Goal: Transaction & Acquisition: Download file/media

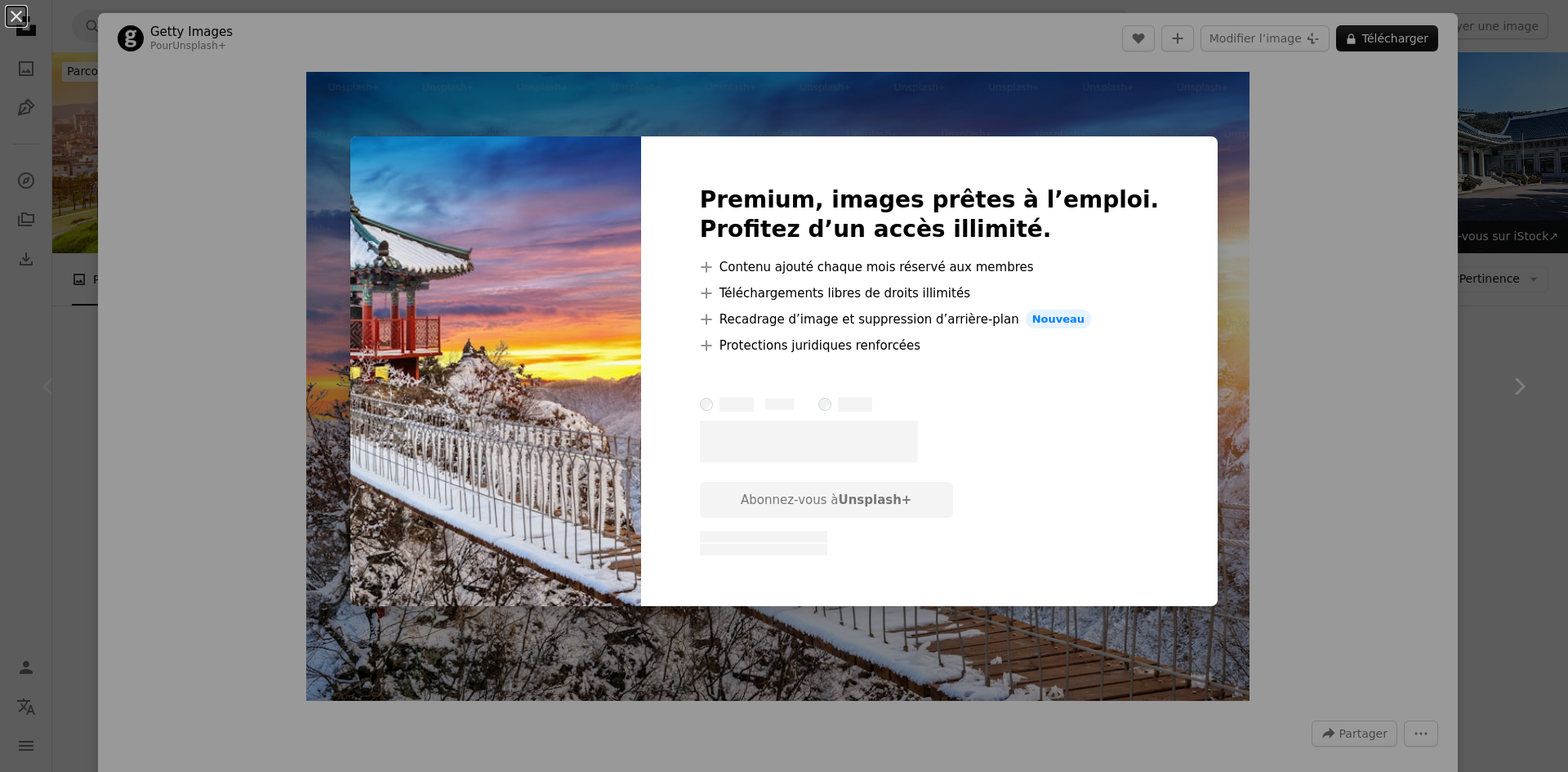
scroll to position [245, 0]
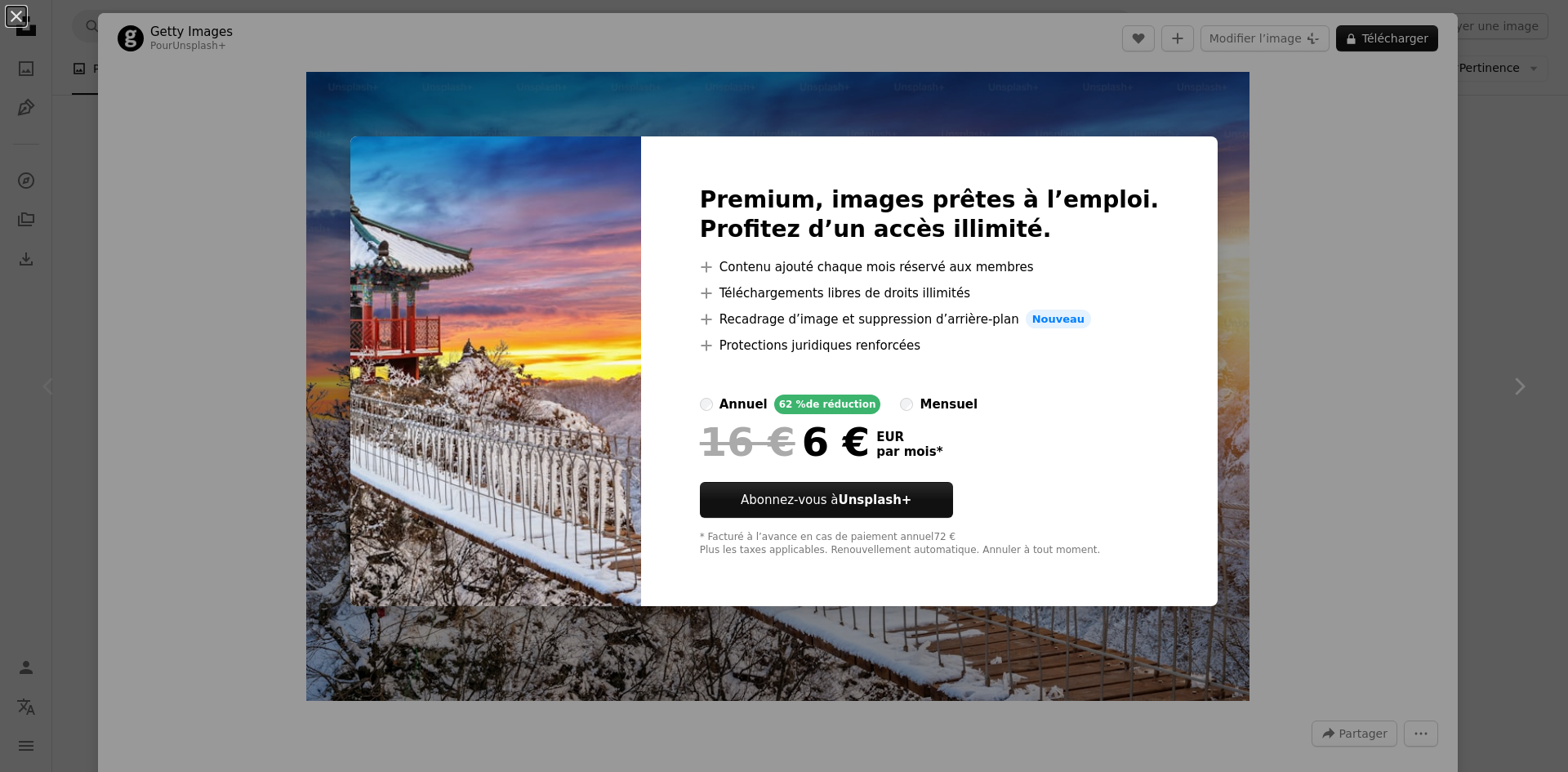
click at [1316, 180] on div "An X shape Premium, images prêtes à l’emploi. Profitez d’un accès illimité. A p…" at bounding box center [784, 386] width 1568 height 772
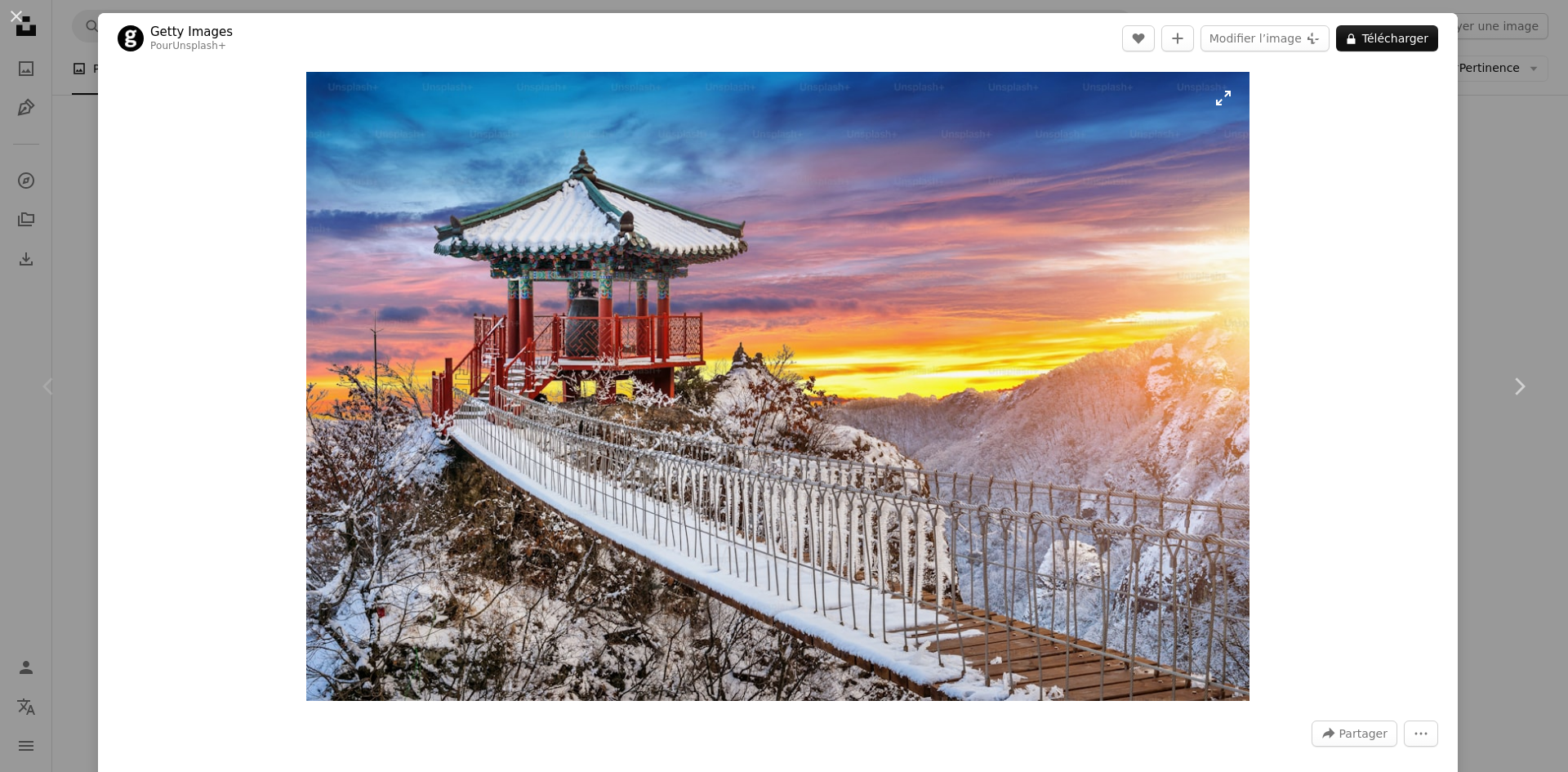
drag, startPoint x: 717, startPoint y: 342, endPoint x: 1055, endPoint y: 296, distance: 341.1
click at [1055, 296] on img "Zoom sur cette image" at bounding box center [778, 386] width 943 height 629
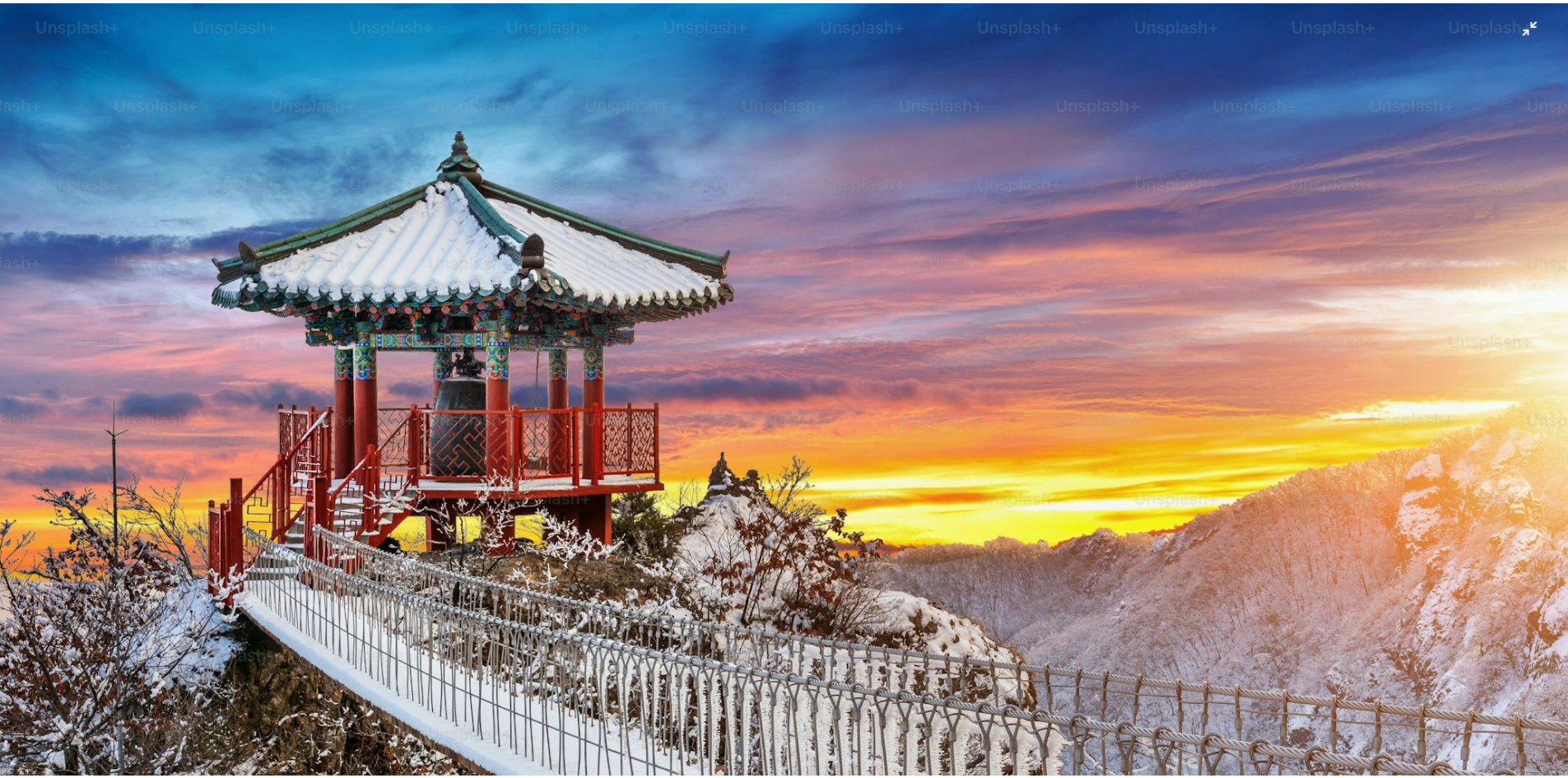
scroll to position [130, 0]
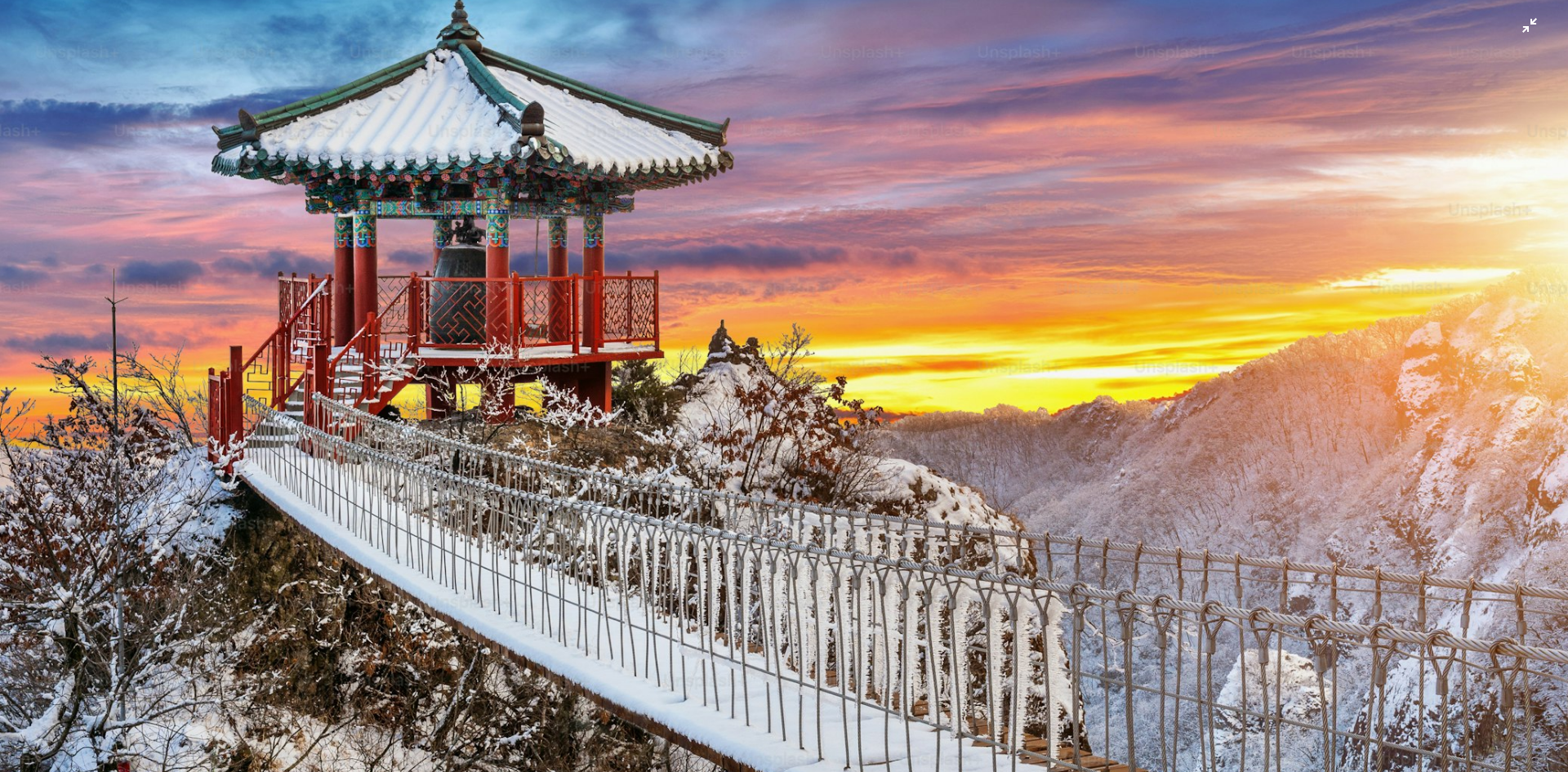
click at [1508, 31] on img "Zoom arrière sur cette image" at bounding box center [784, 393] width 1570 height 1046
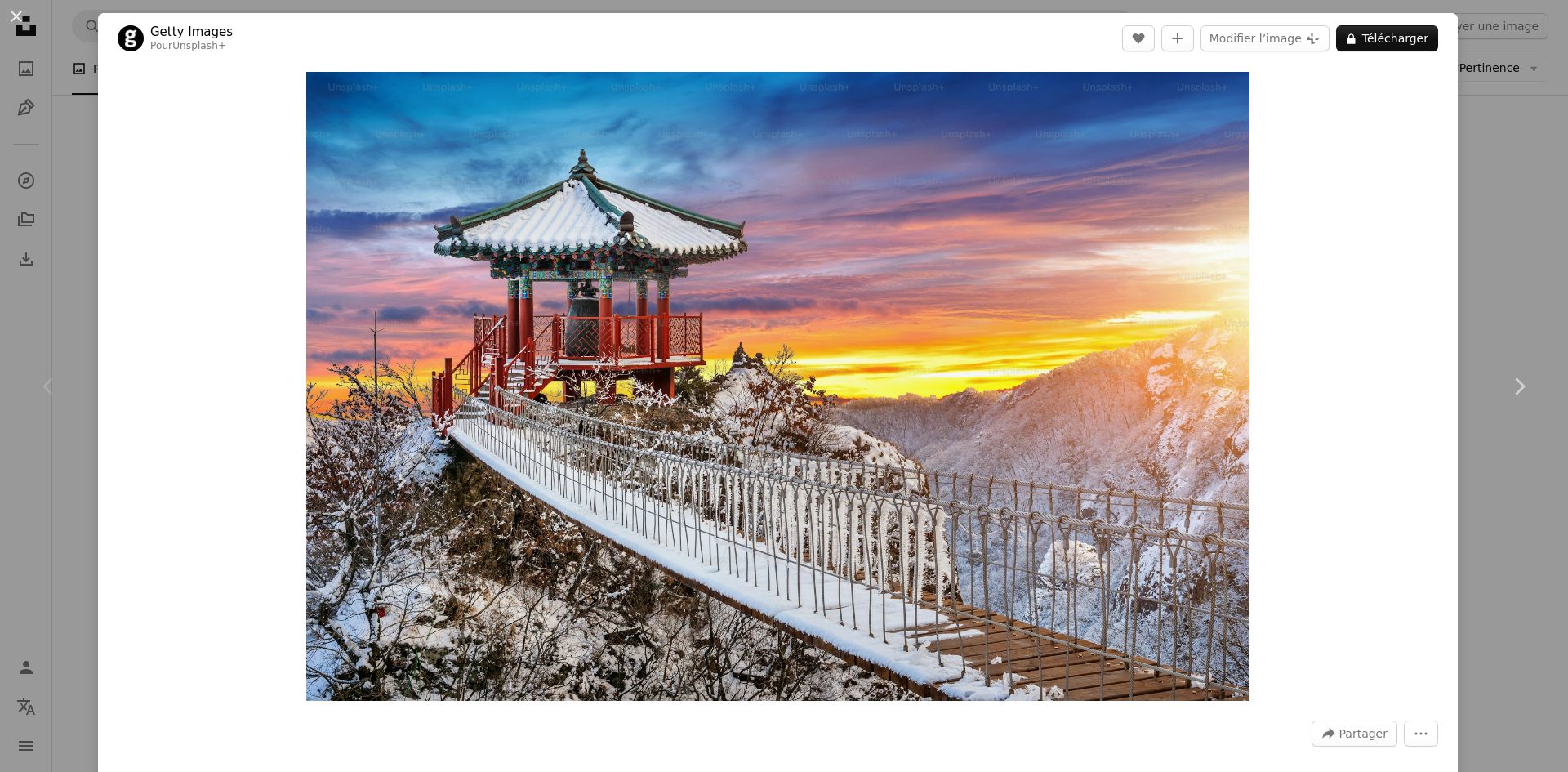
click at [1504, 39] on div "An X shape Chevron left Chevron right Getty Images Pour Unsplash+ A heart A plu…" at bounding box center [784, 386] width 1568 height 772
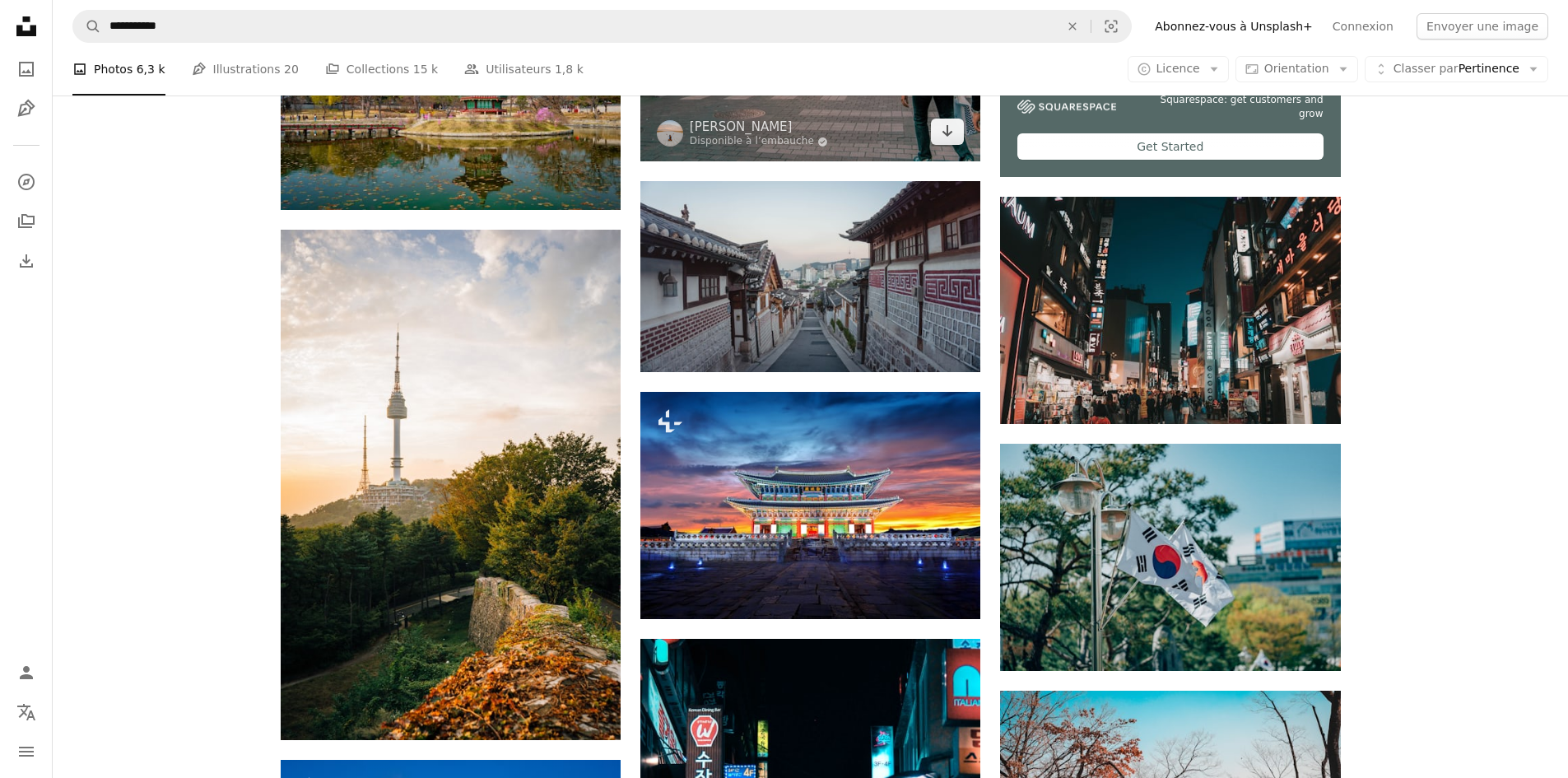
scroll to position [741, 0]
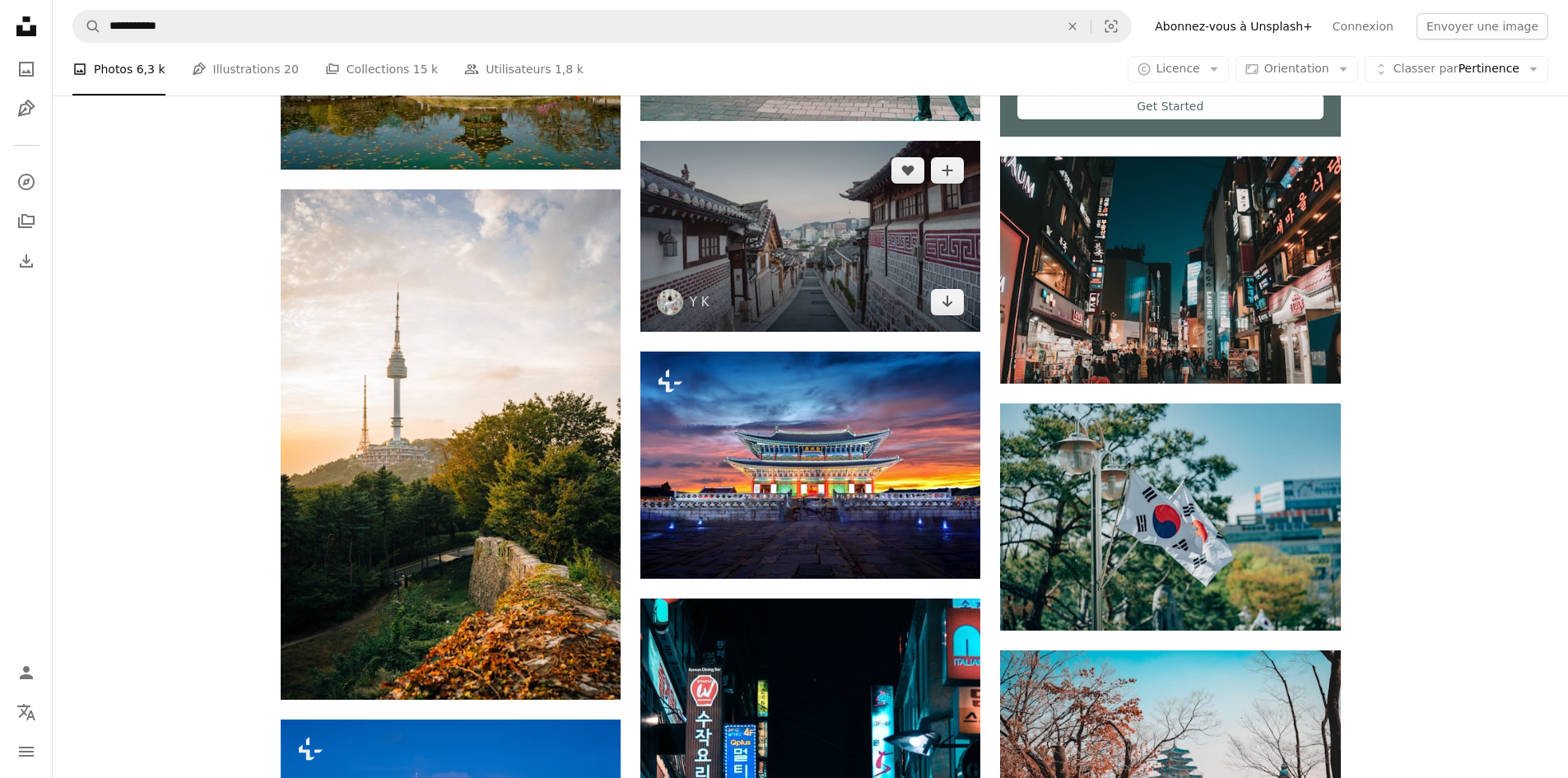
click at [842, 268] on img at bounding box center [810, 237] width 340 height 191
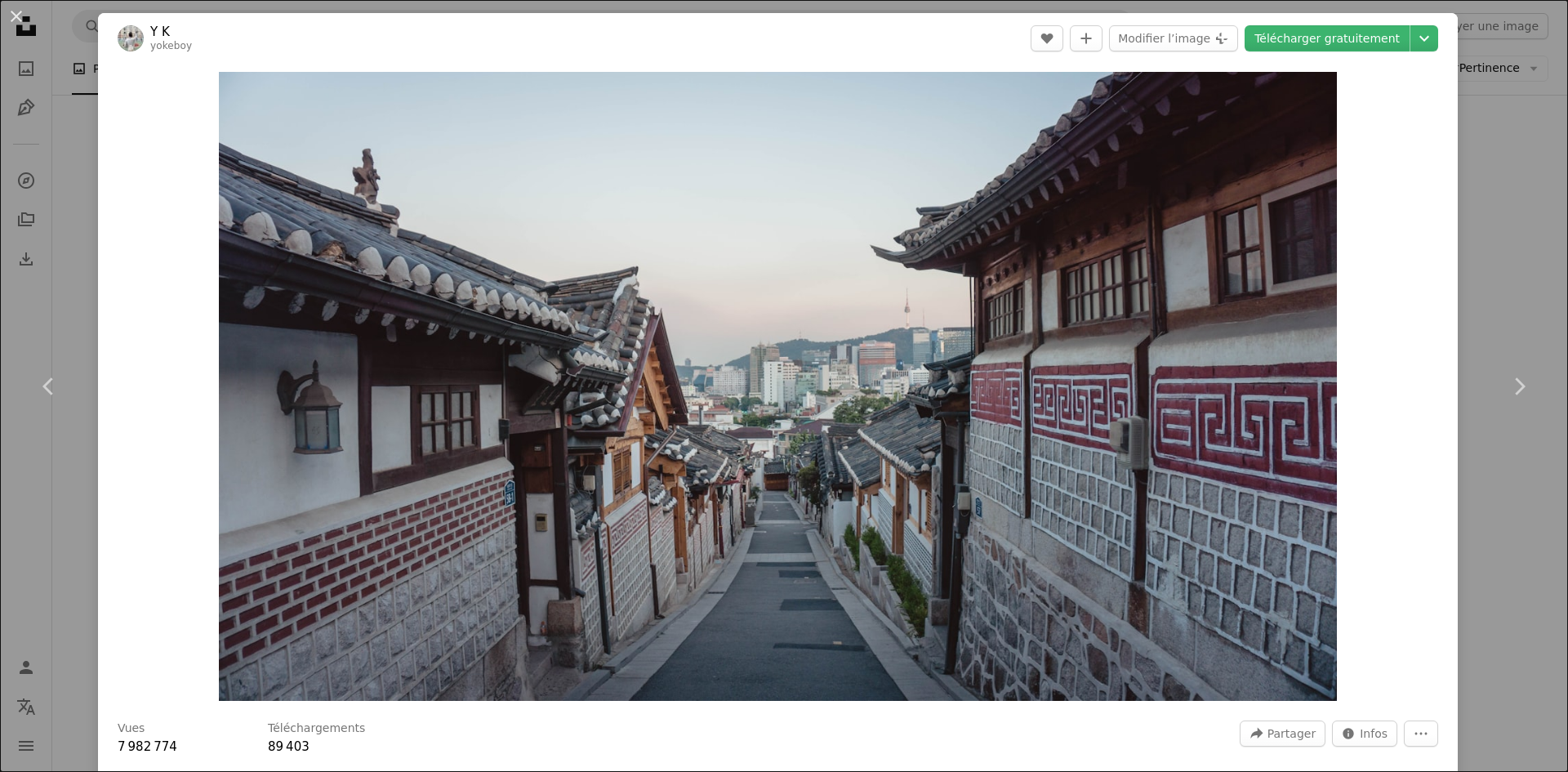
drag, startPoint x: 1488, startPoint y: 203, endPoint x: 1435, endPoint y: 205, distance: 53.0
click at [1487, 203] on div "An X shape Chevron left Chevron right Y K yokeboy A heart A plus sign Modifier …" at bounding box center [784, 386] width 1568 height 772
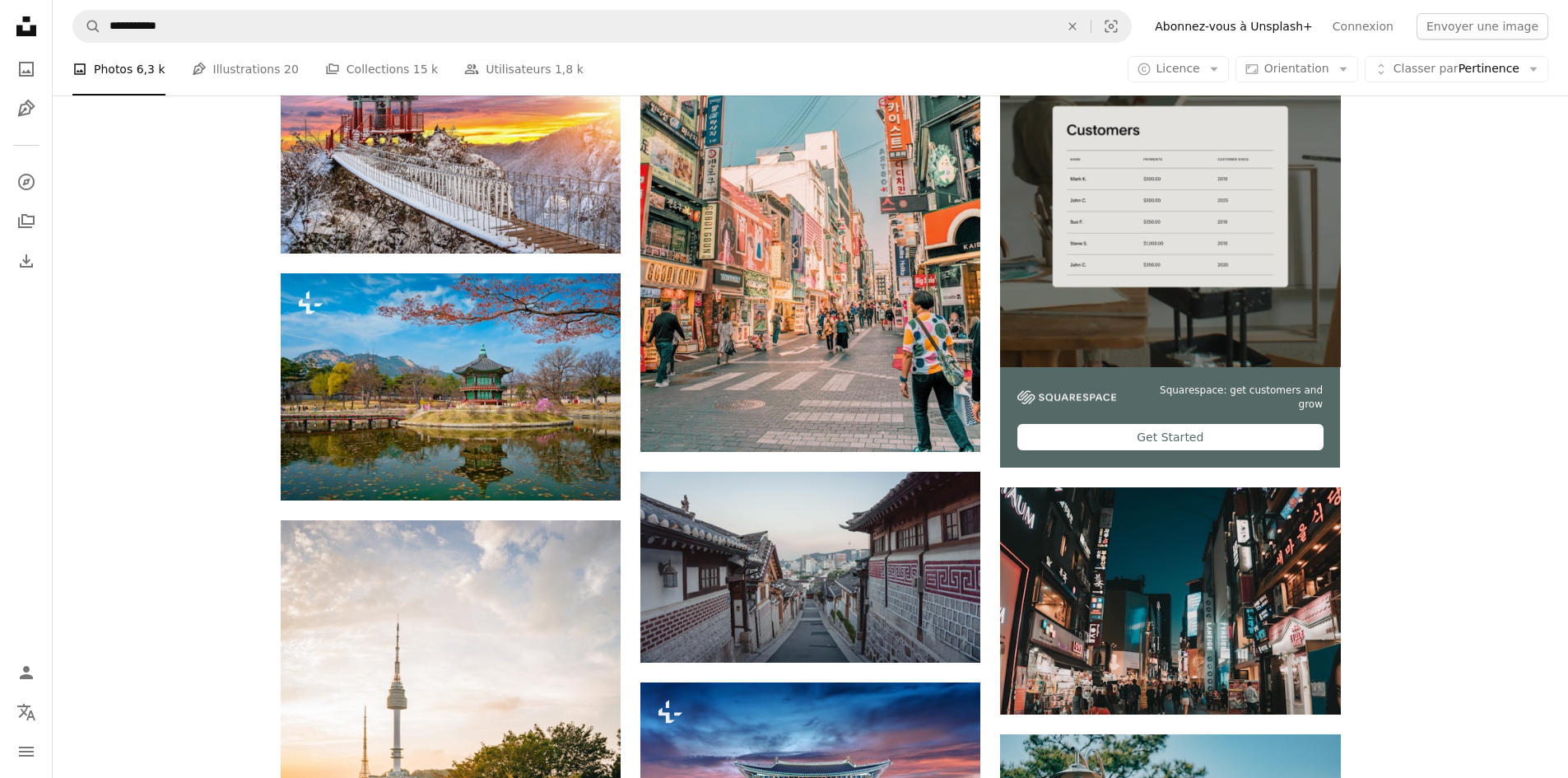
scroll to position [247, 0]
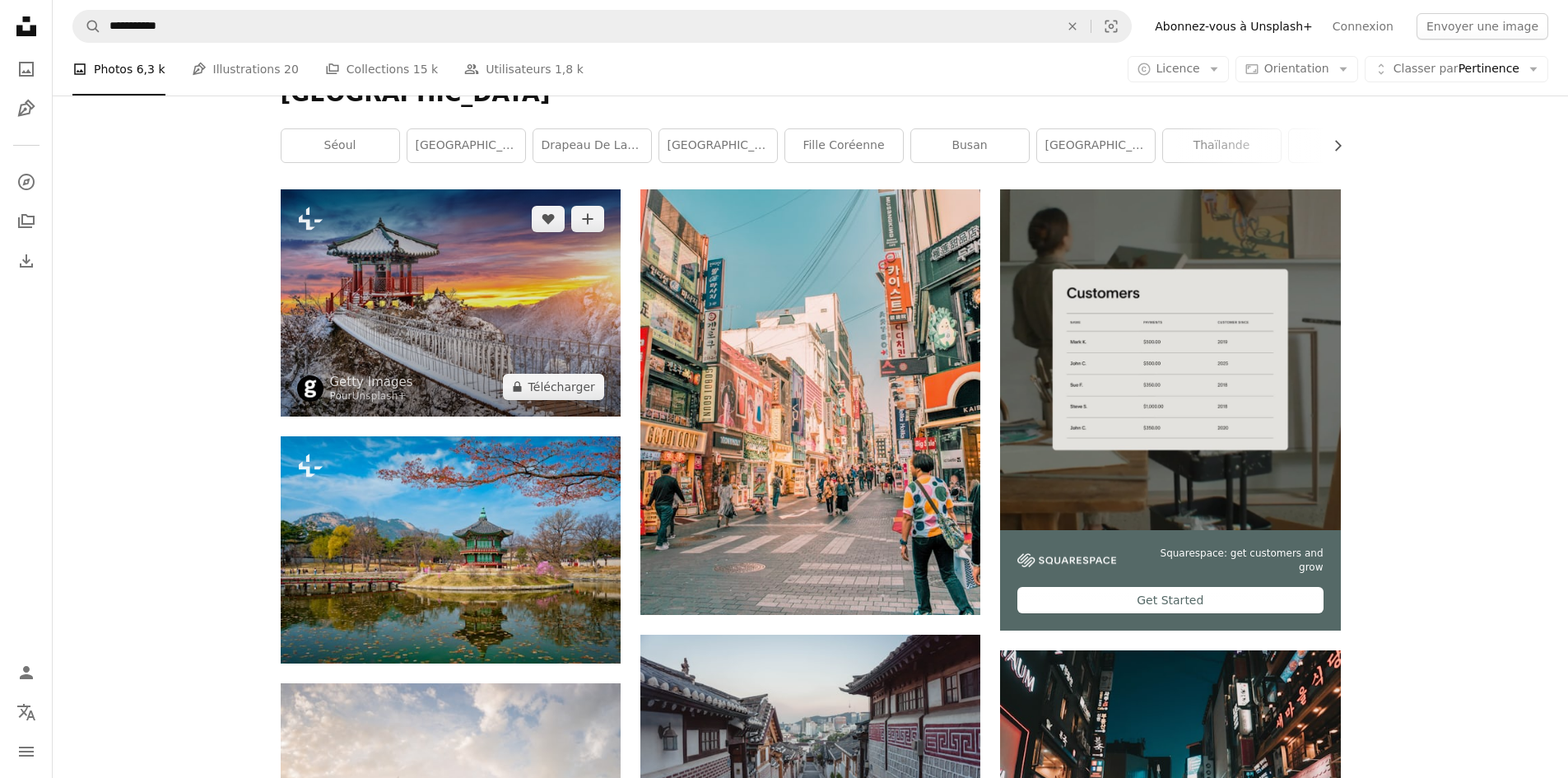
click at [485, 351] on img at bounding box center [450, 302] width 340 height 227
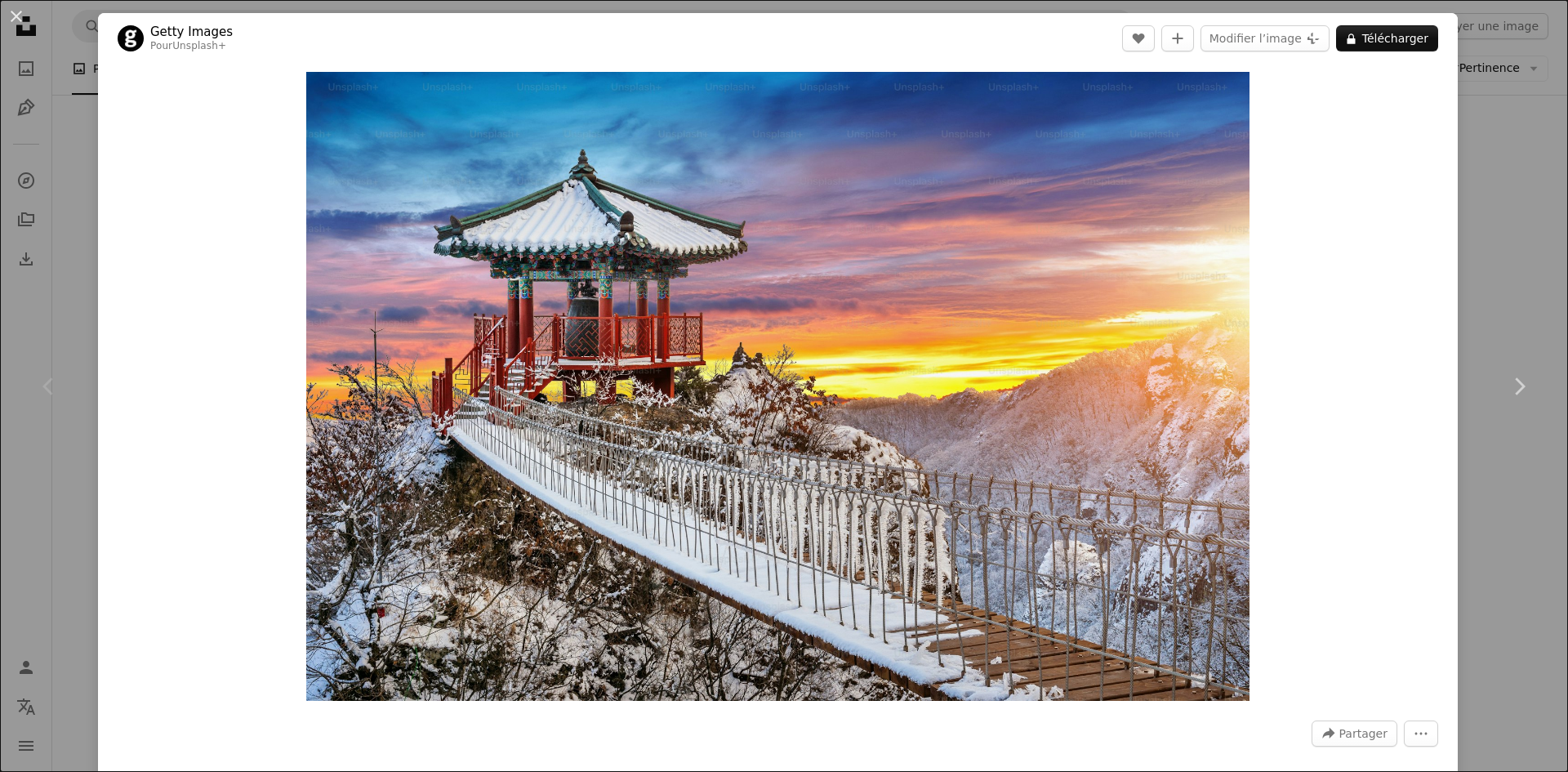
click at [1486, 193] on div "An X shape Chevron left Chevron right Getty Images Pour Unsplash+ A heart A plu…" at bounding box center [784, 386] width 1568 height 772
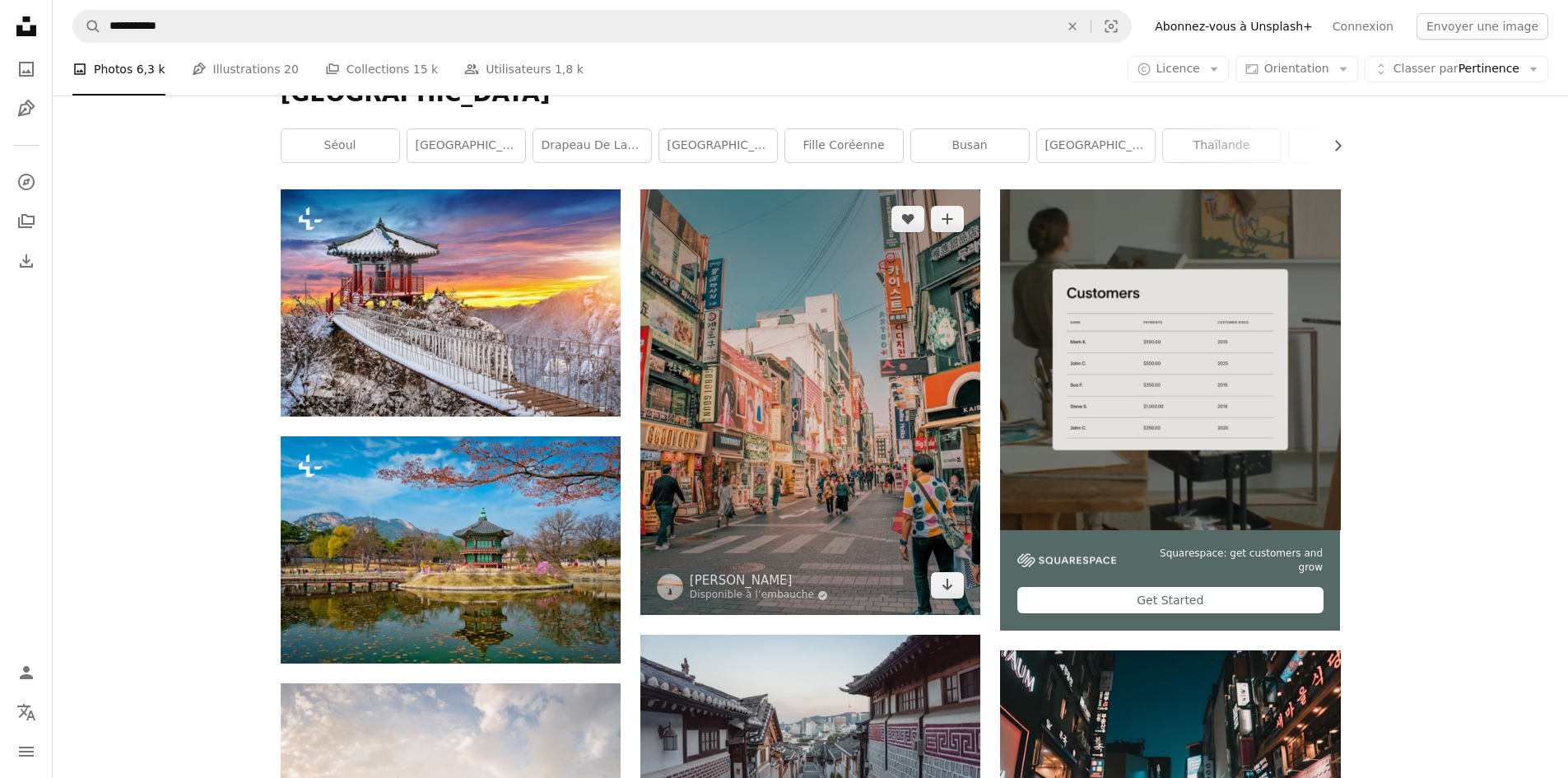
click at [848, 347] on img at bounding box center [810, 402] width 340 height 426
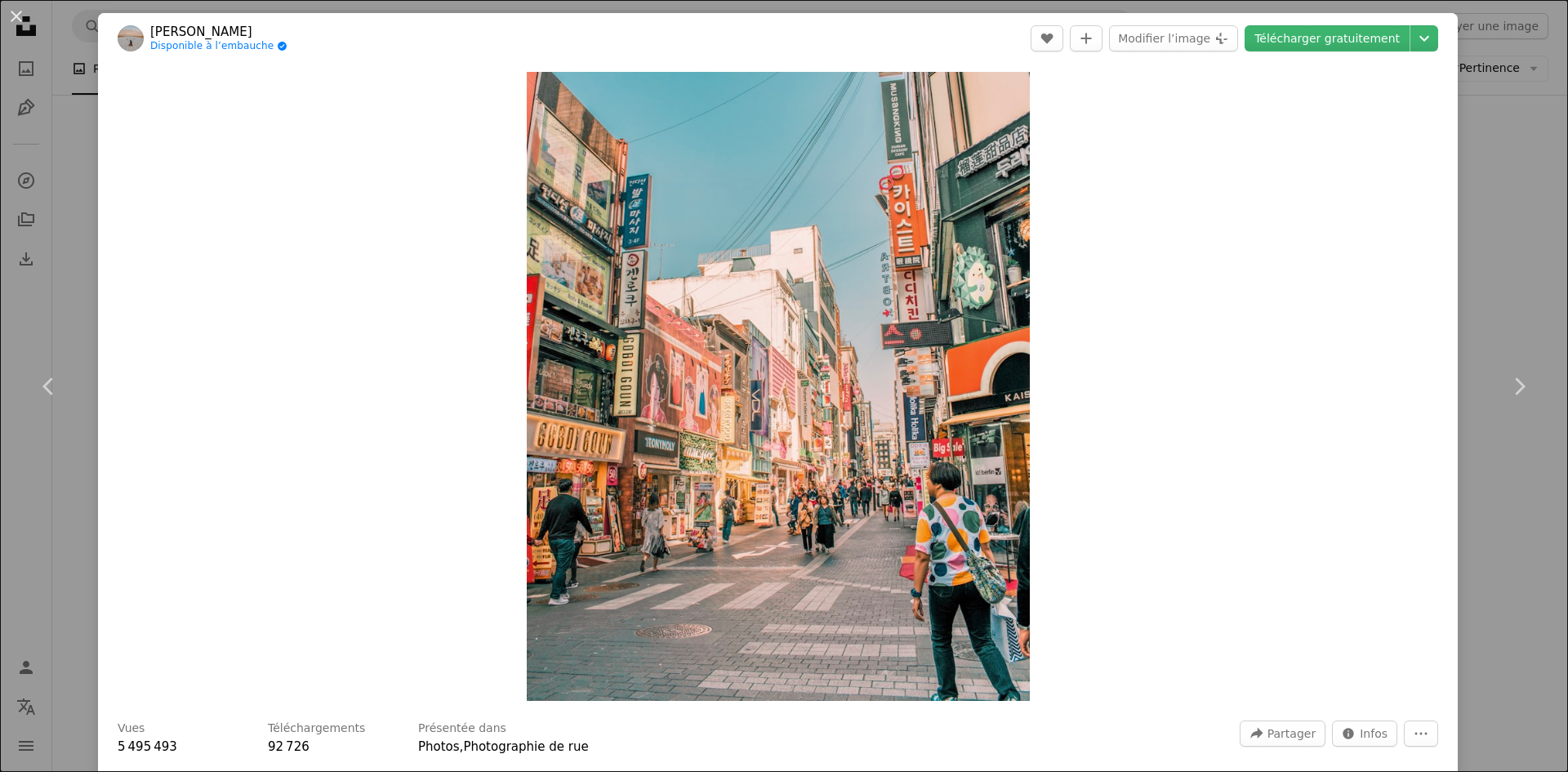
click at [1478, 164] on div "An X shape Chevron left Chevron right [PERSON_NAME] Disponible à l’embauche A c…" at bounding box center [784, 386] width 1568 height 772
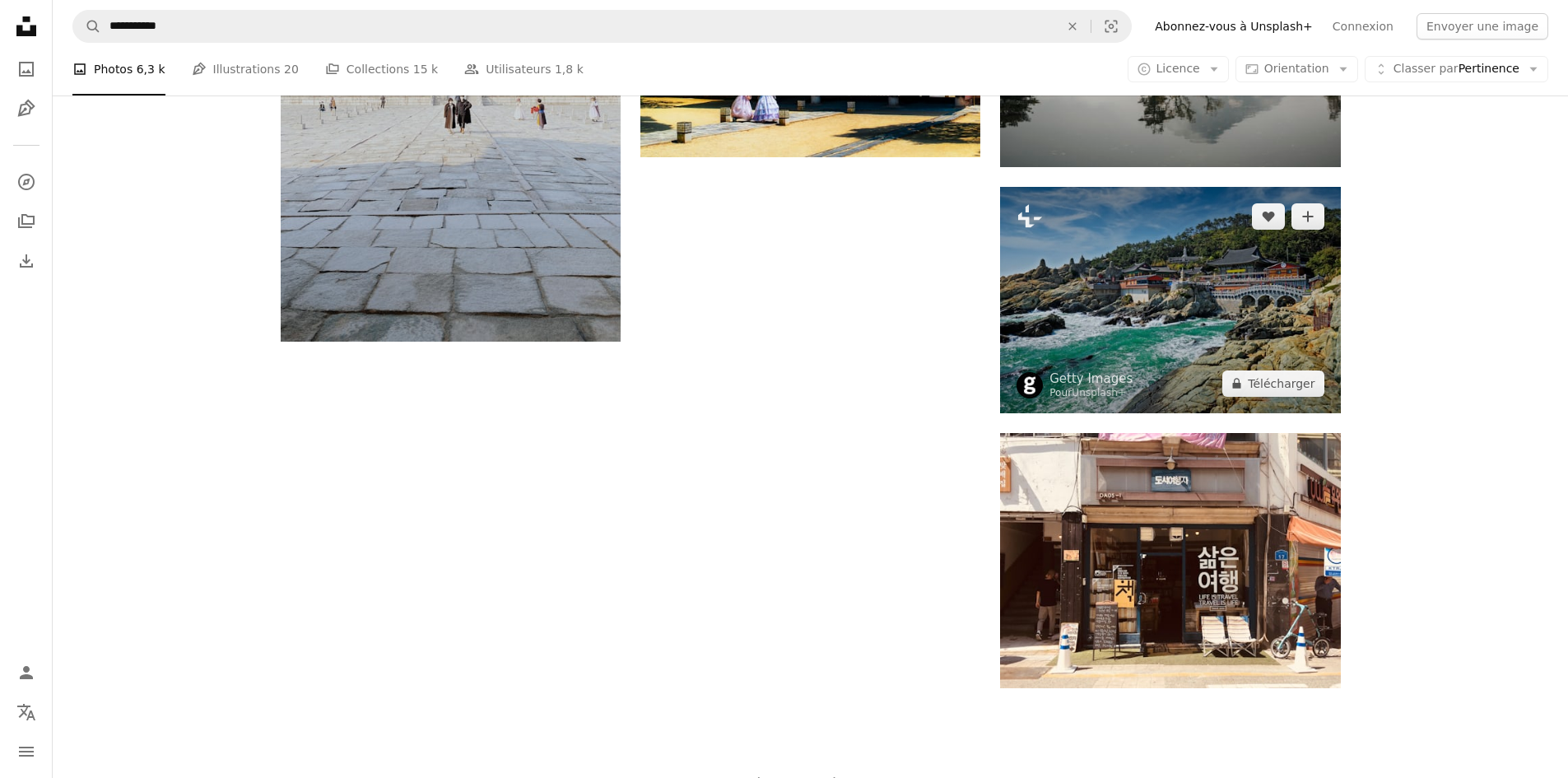
scroll to position [2306, 0]
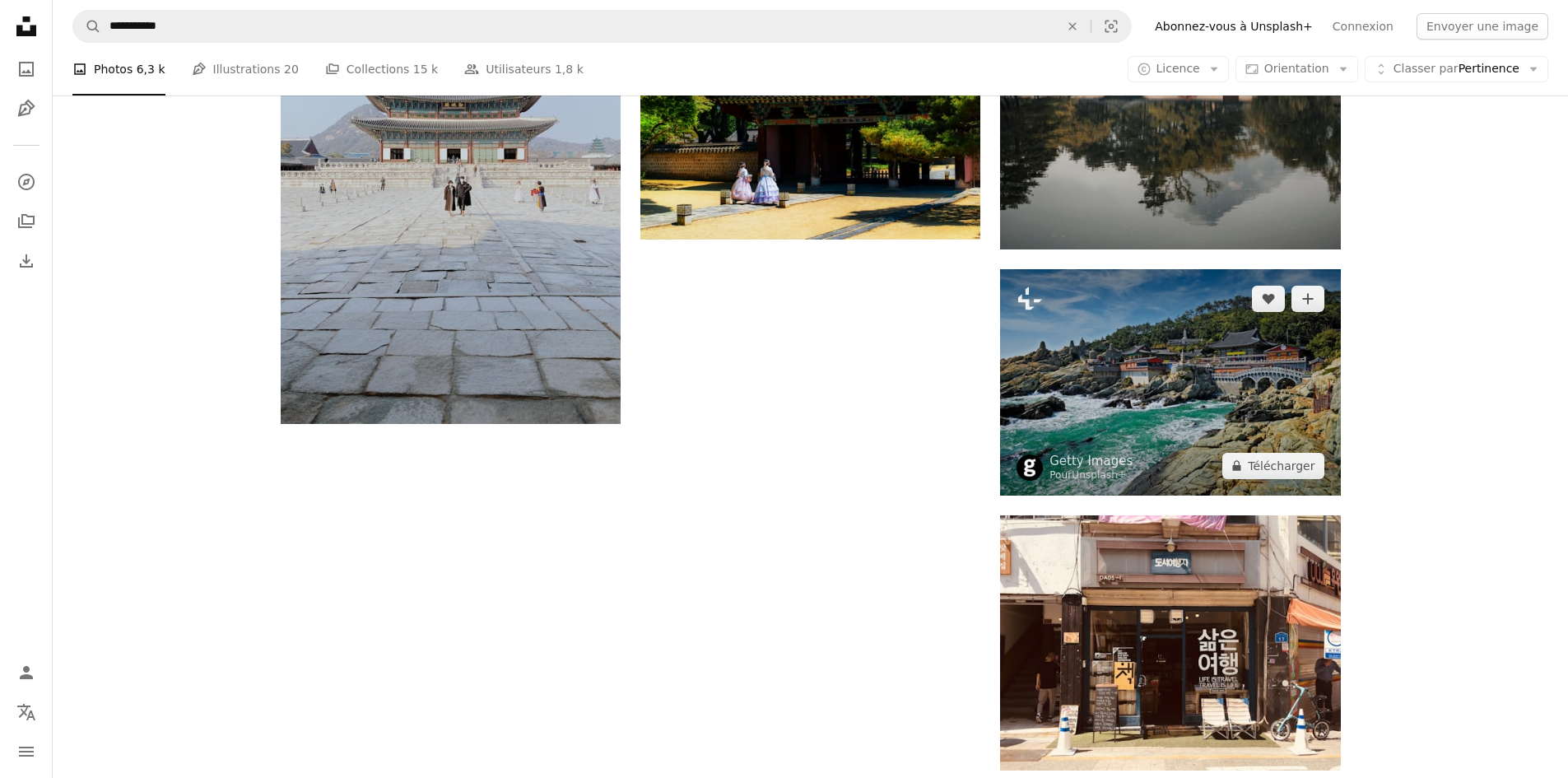
click at [1133, 348] on img at bounding box center [1170, 383] width 340 height 227
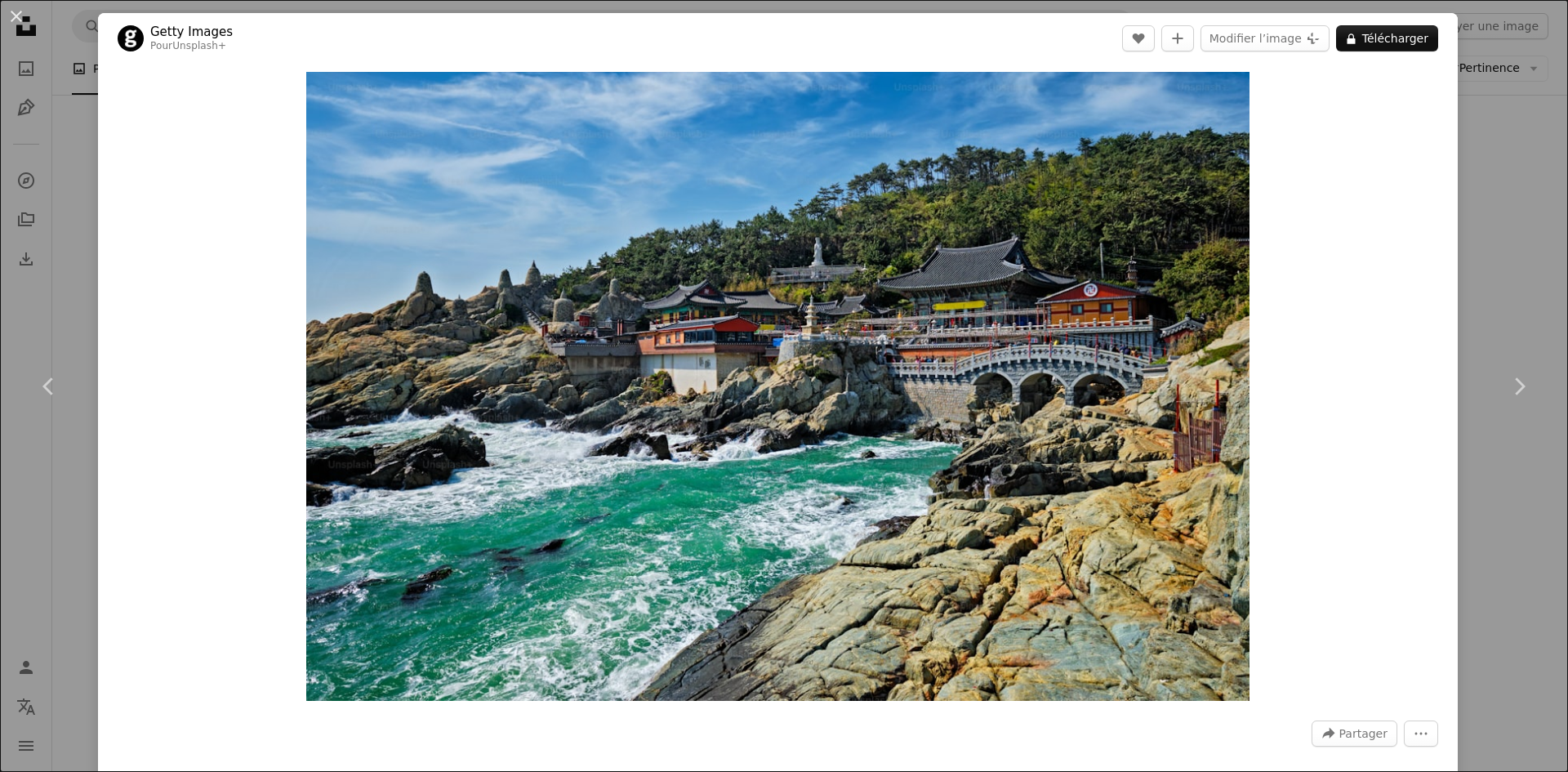
click at [1511, 250] on div "An X shape Chevron left Chevron right Getty Images Pour Unsplash+ A heart A plu…" at bounding box center [784, 386] width 1568 height 772
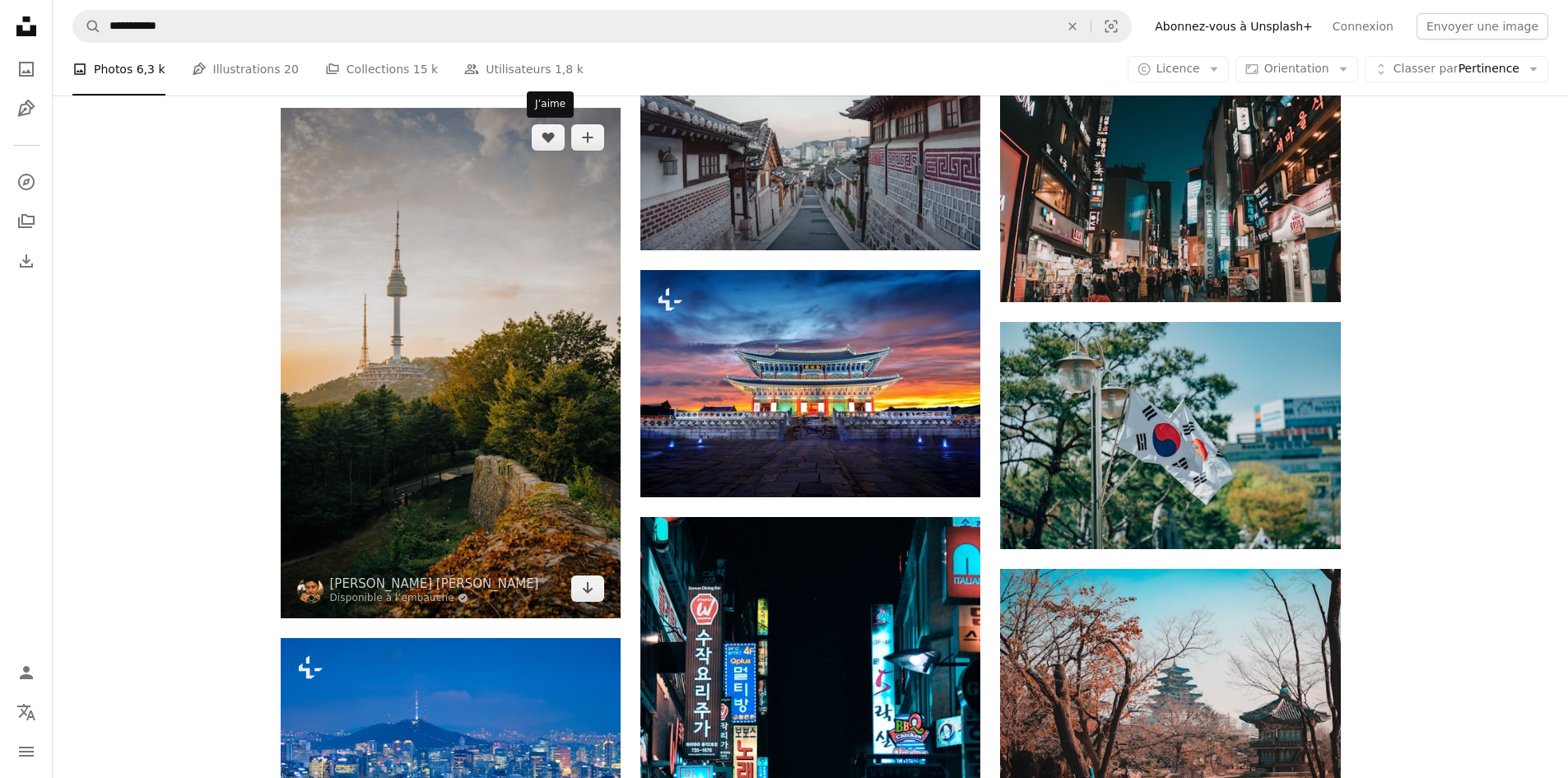
scroll to position [659, 0]
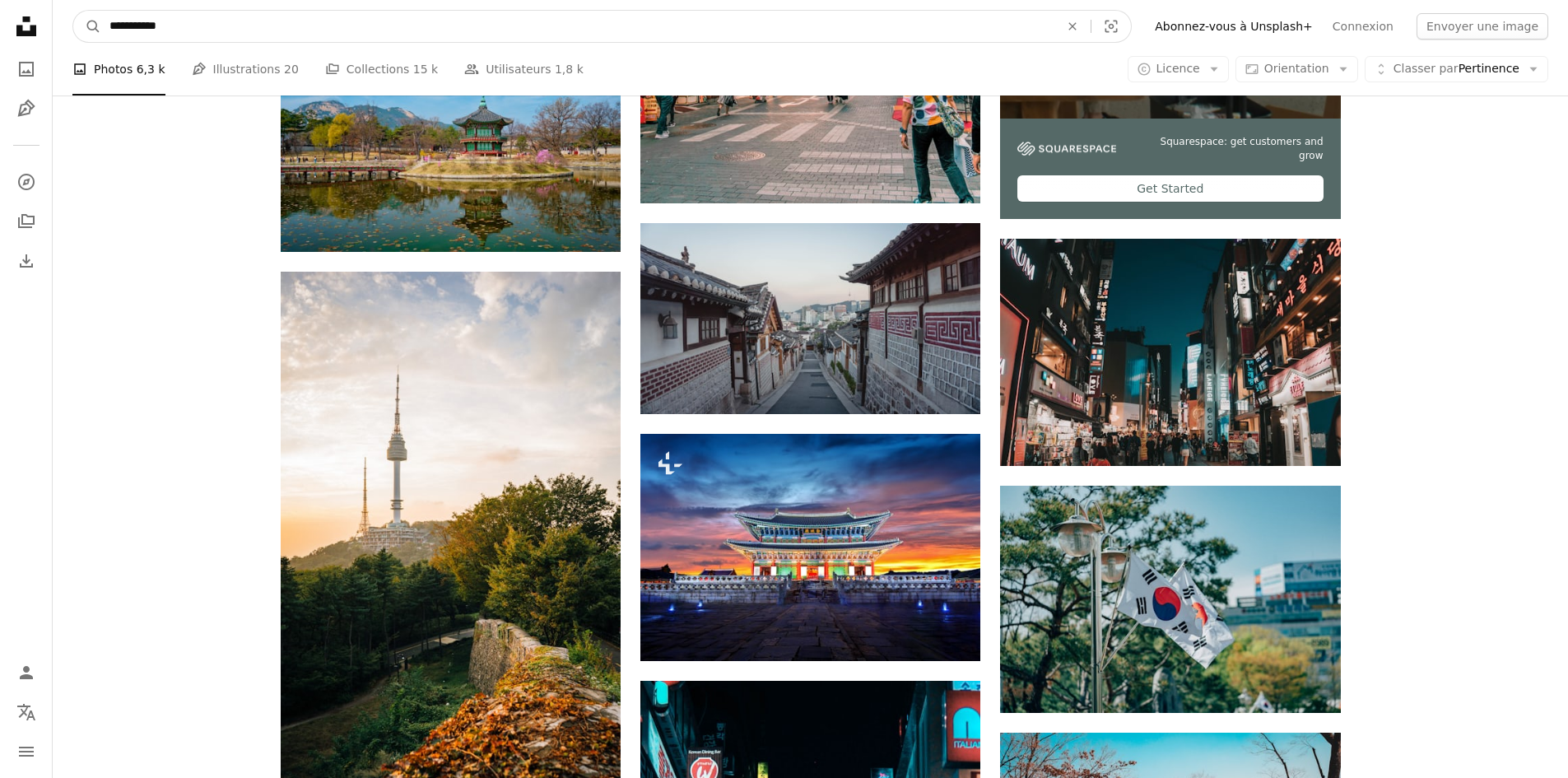
drag, startPoint x: 289, startPoint y: 34, endPoint x: 0, endPoint y: 33, distance: 289.0
type input "**********"
click button "A magnifying glass" at bounding box center [87, 26] width 28 height 31
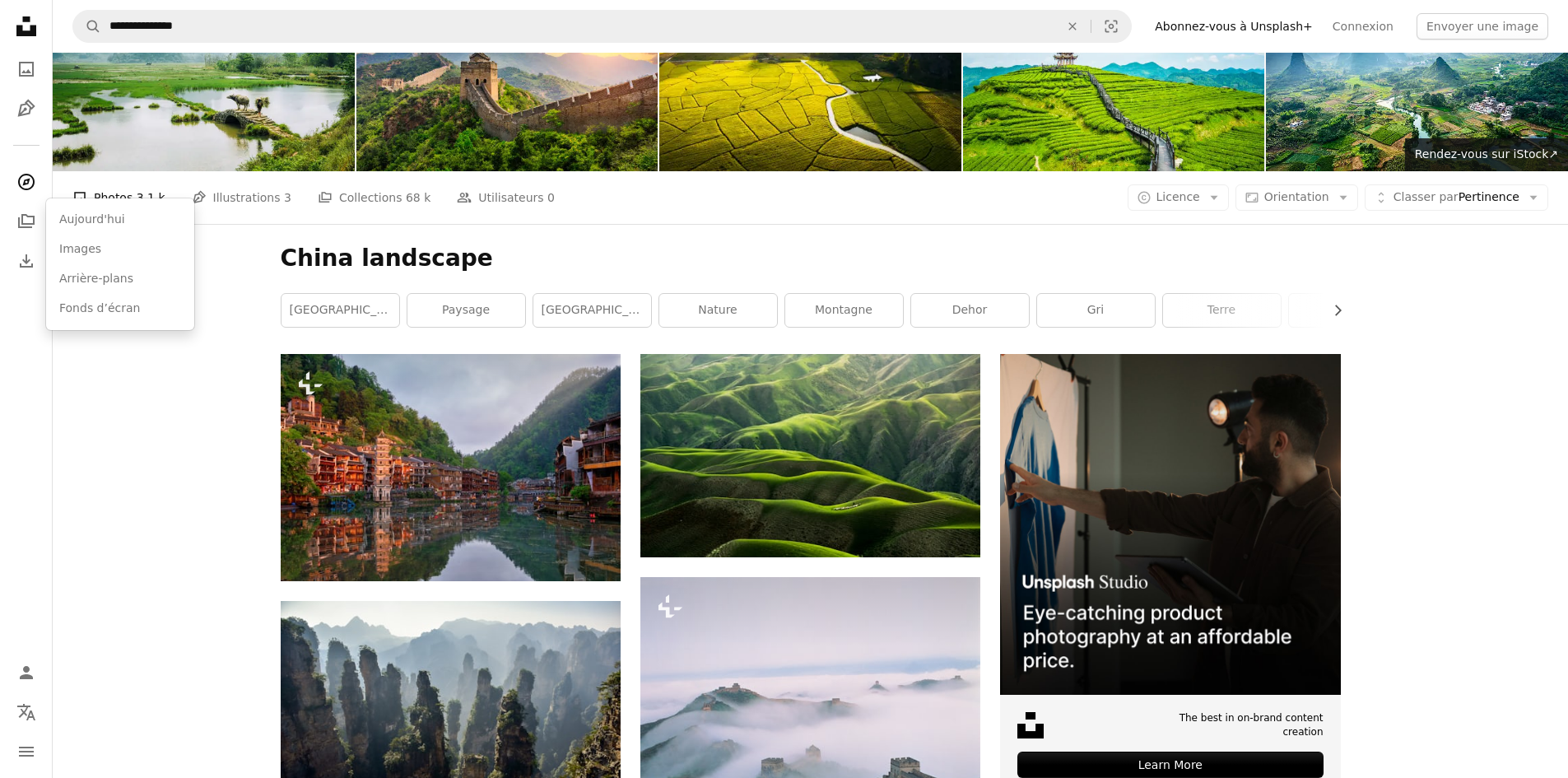
scroll to position [329, 0]
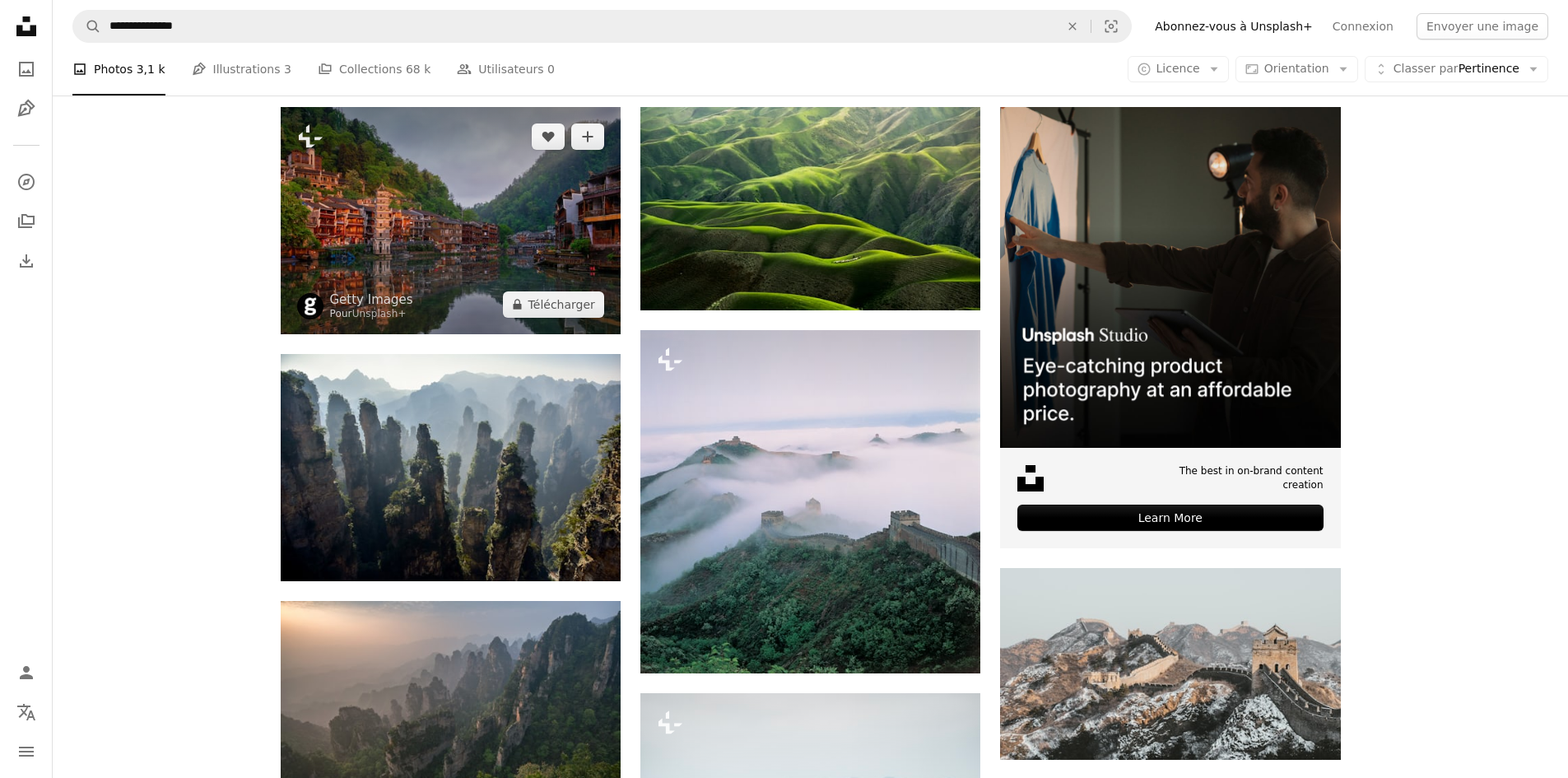
click at [523, 233] on img at bounding box center [450, 221] width 340 height 227
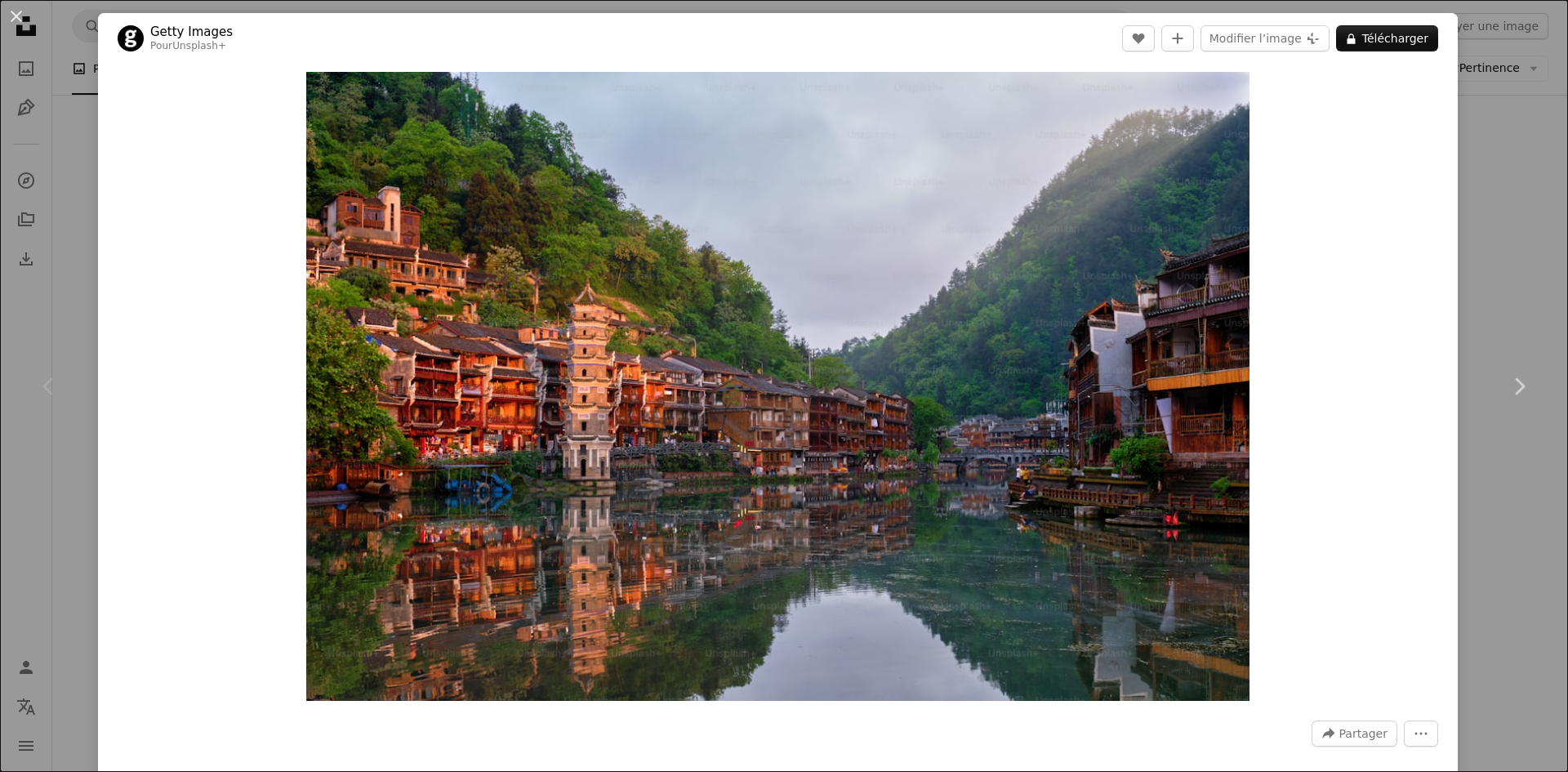
click at [1459, 241] on div "An X shape Chevron left Chevron right Getty Images Pour Unsplash+ A heart A plu…" at bounding box center [784, 386] width 1568 height 772
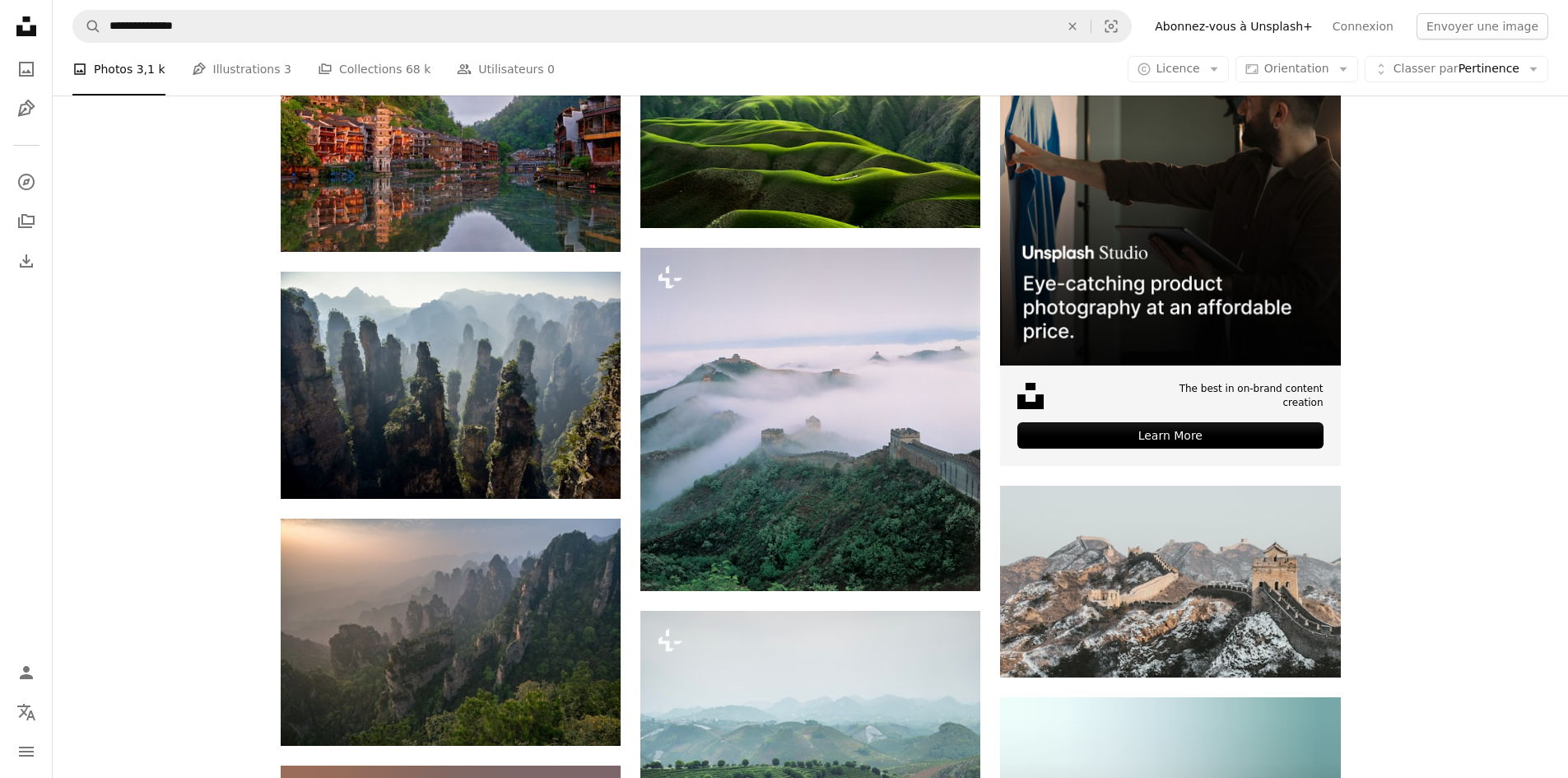
scroll to position [494, 0]
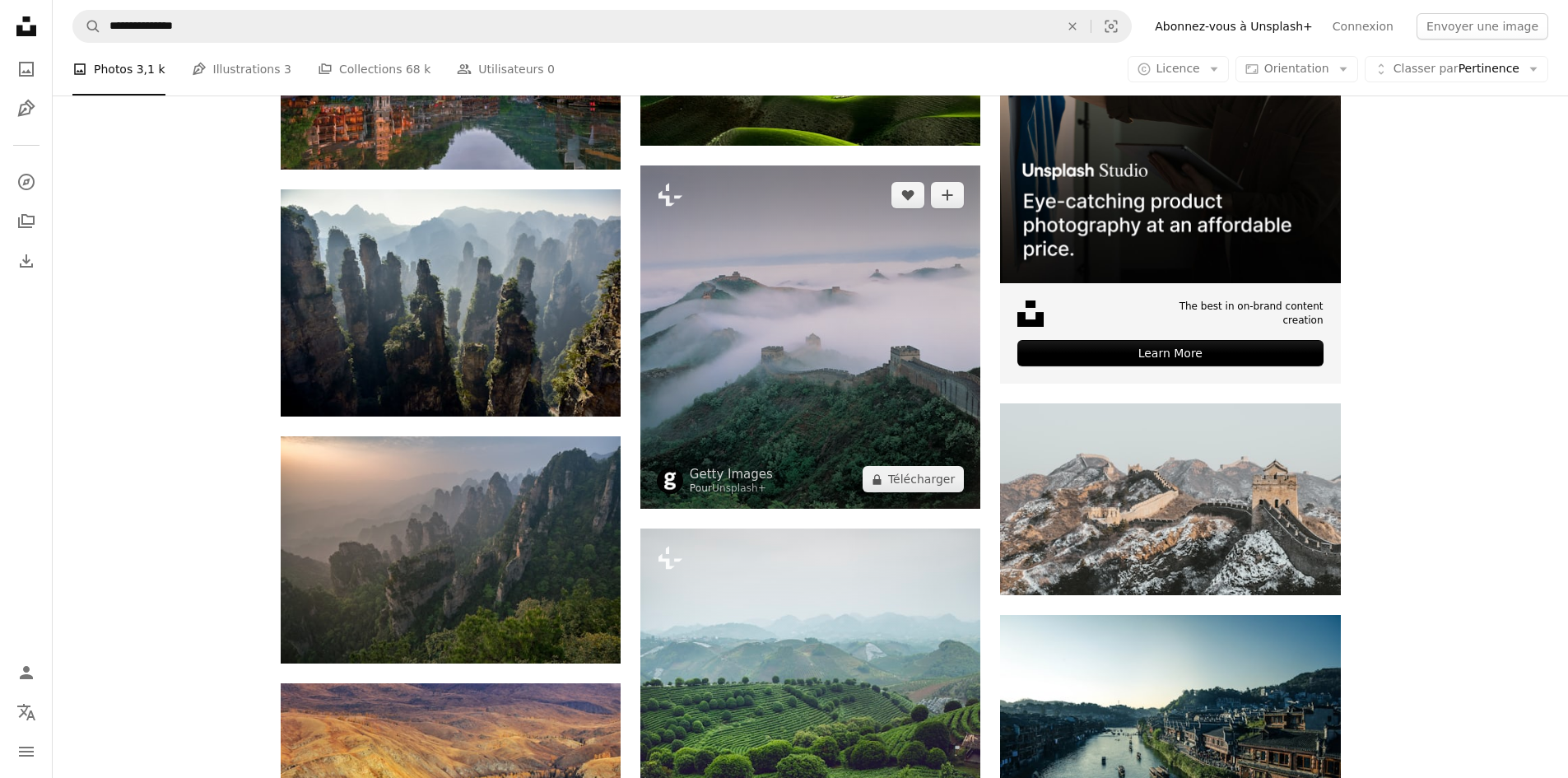
click at [911, 257] on img at bounding box center [810, 336] width 340 height 343
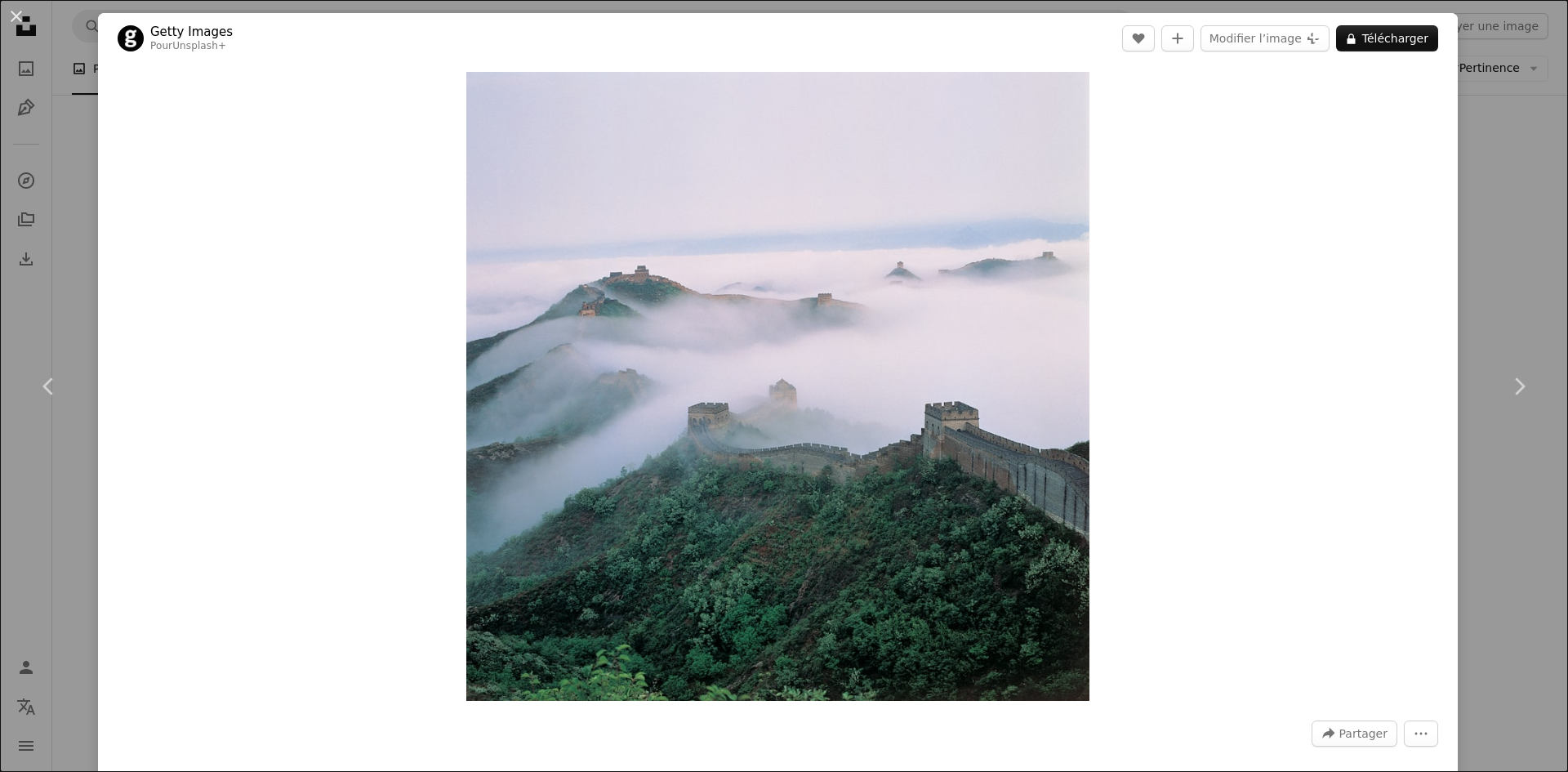
click at [1506, 245] on div "An X shape Chevron left Chevron right Getty Images Pour Unsplash+ A heart A plu…" at bounding box center [784, 386] width 1568 height 772
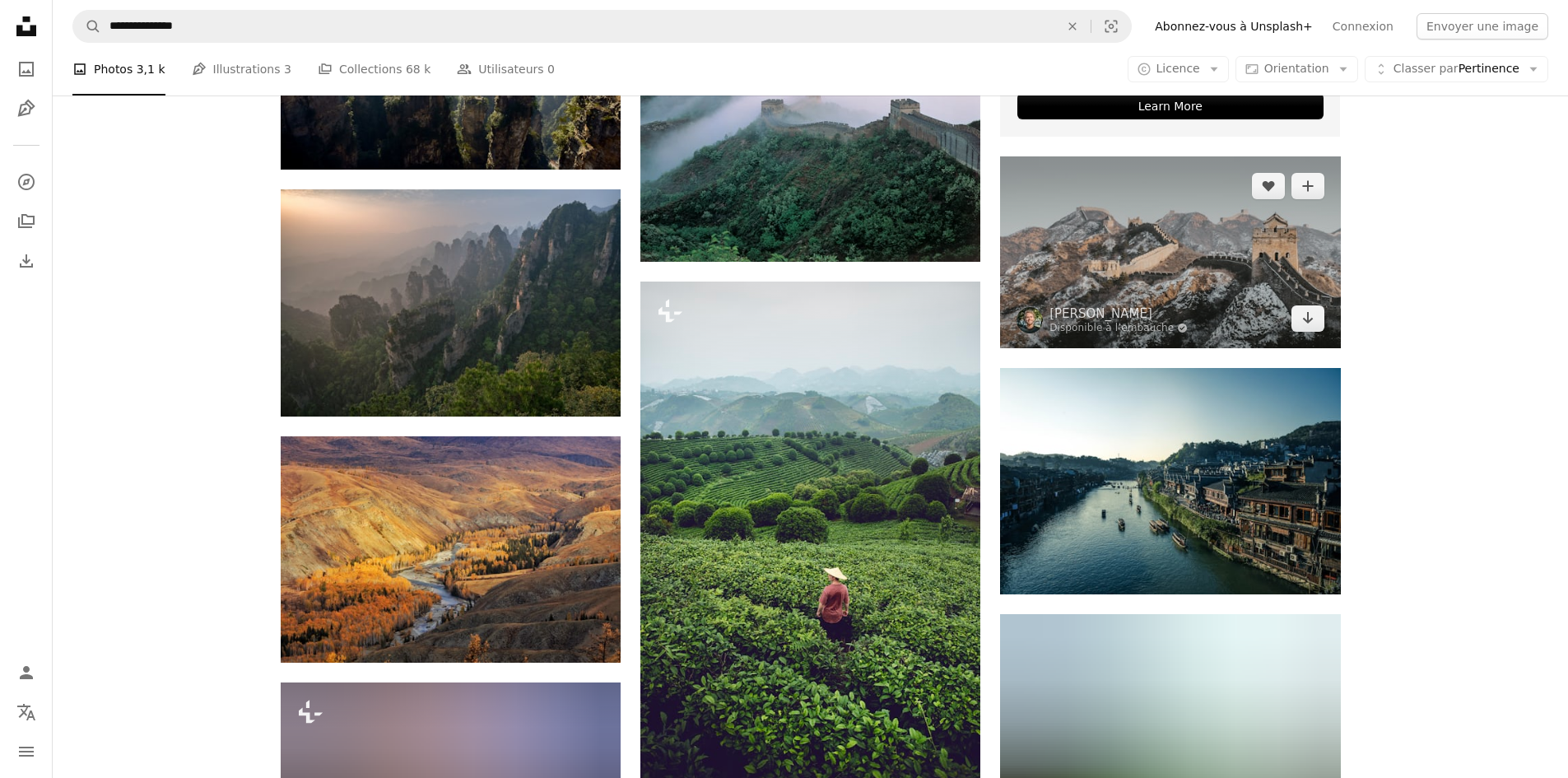
scroll to position [824, 0]
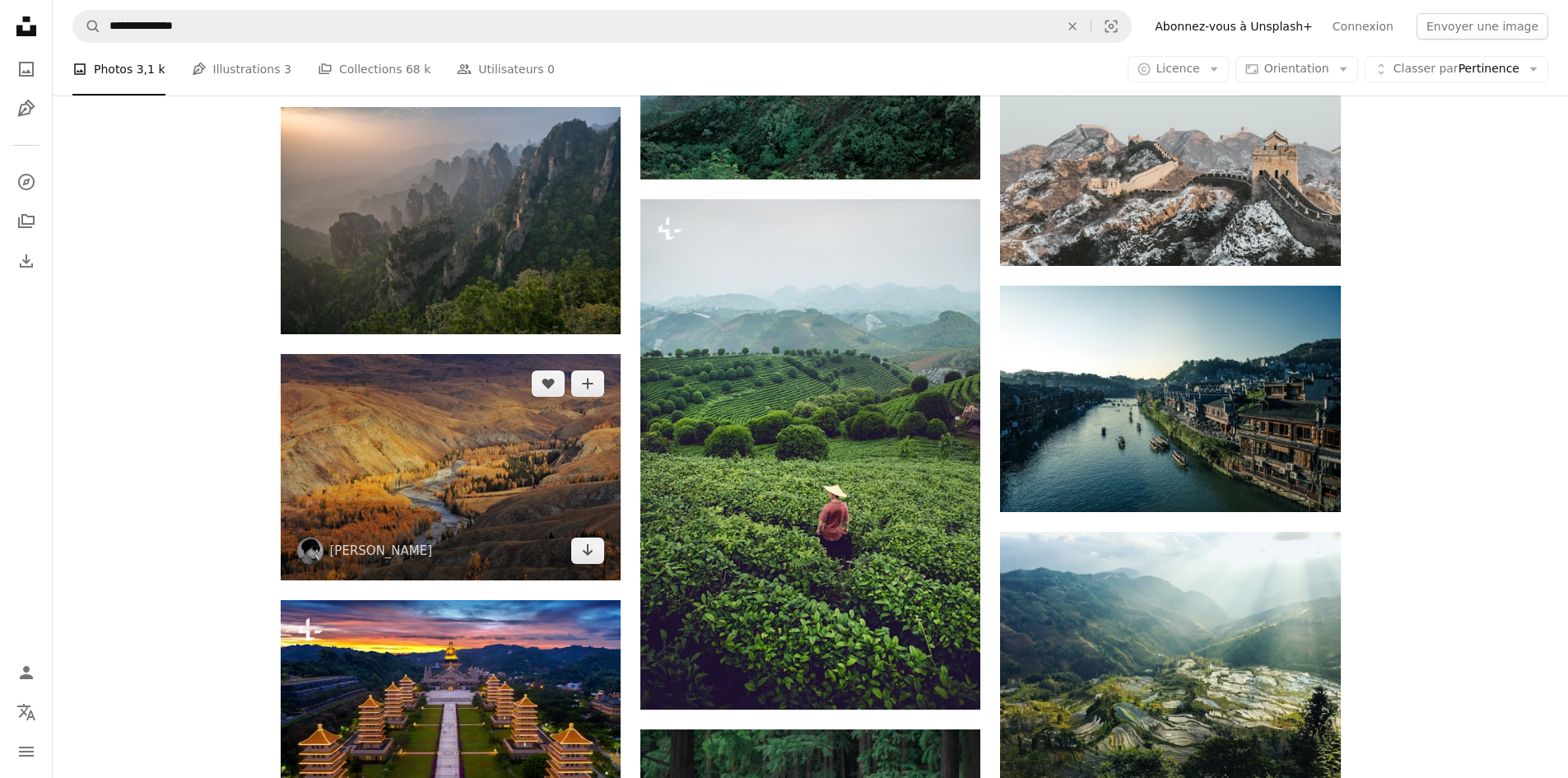
click at [366, 429] on img at bounding box center [450, 468] width 340 height 227
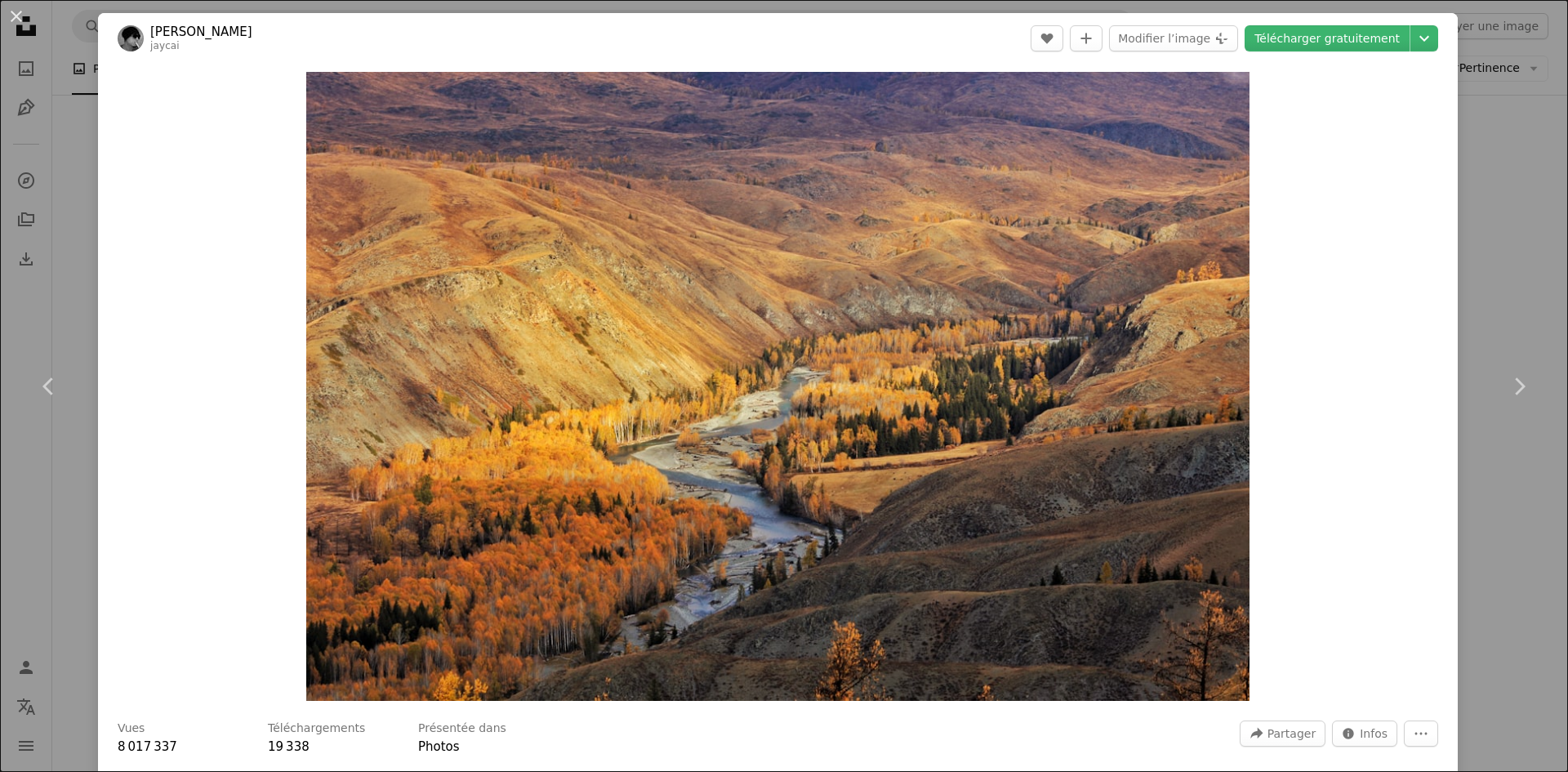
click at [1539, 240] on div "An X shape Chevron left Chevron right [PERSON_NAME] jaycai A heart A plus sign …" at bounding box center [784, 386] width 1568 height 772
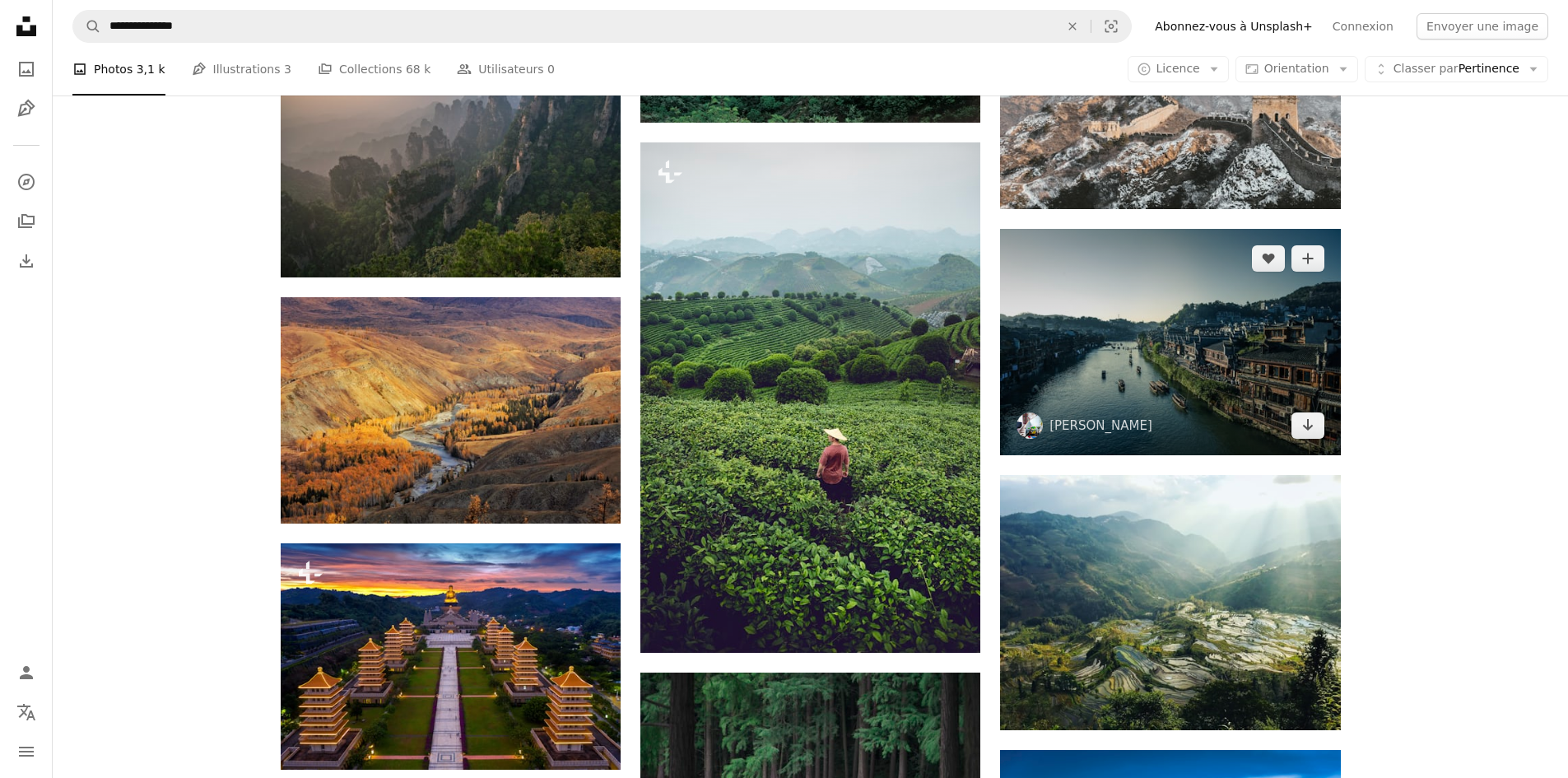
scroll to position [906, 0]
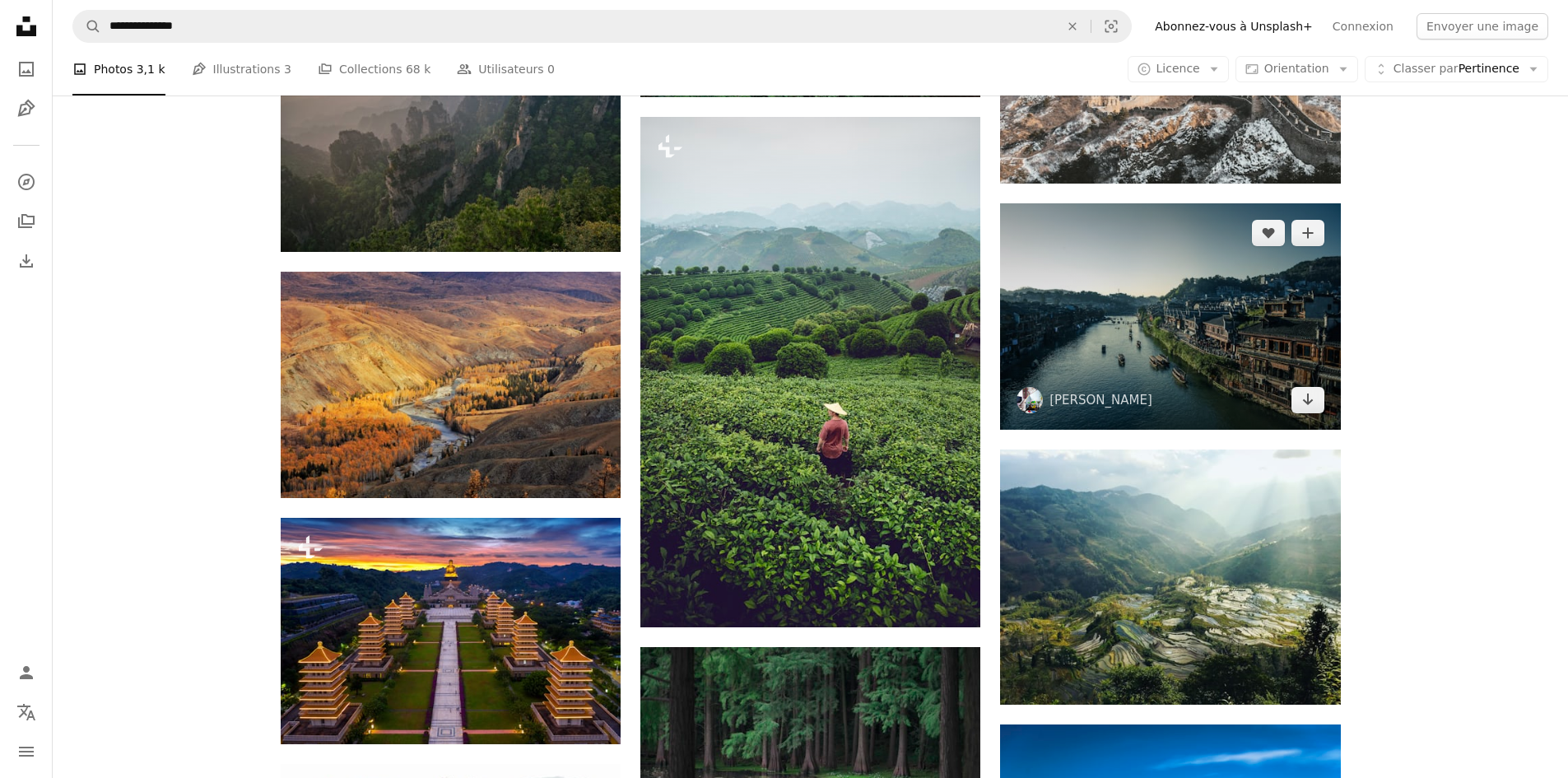
click at [1246, 348] on img at bounding box center [1170, 316] width 340 height 227
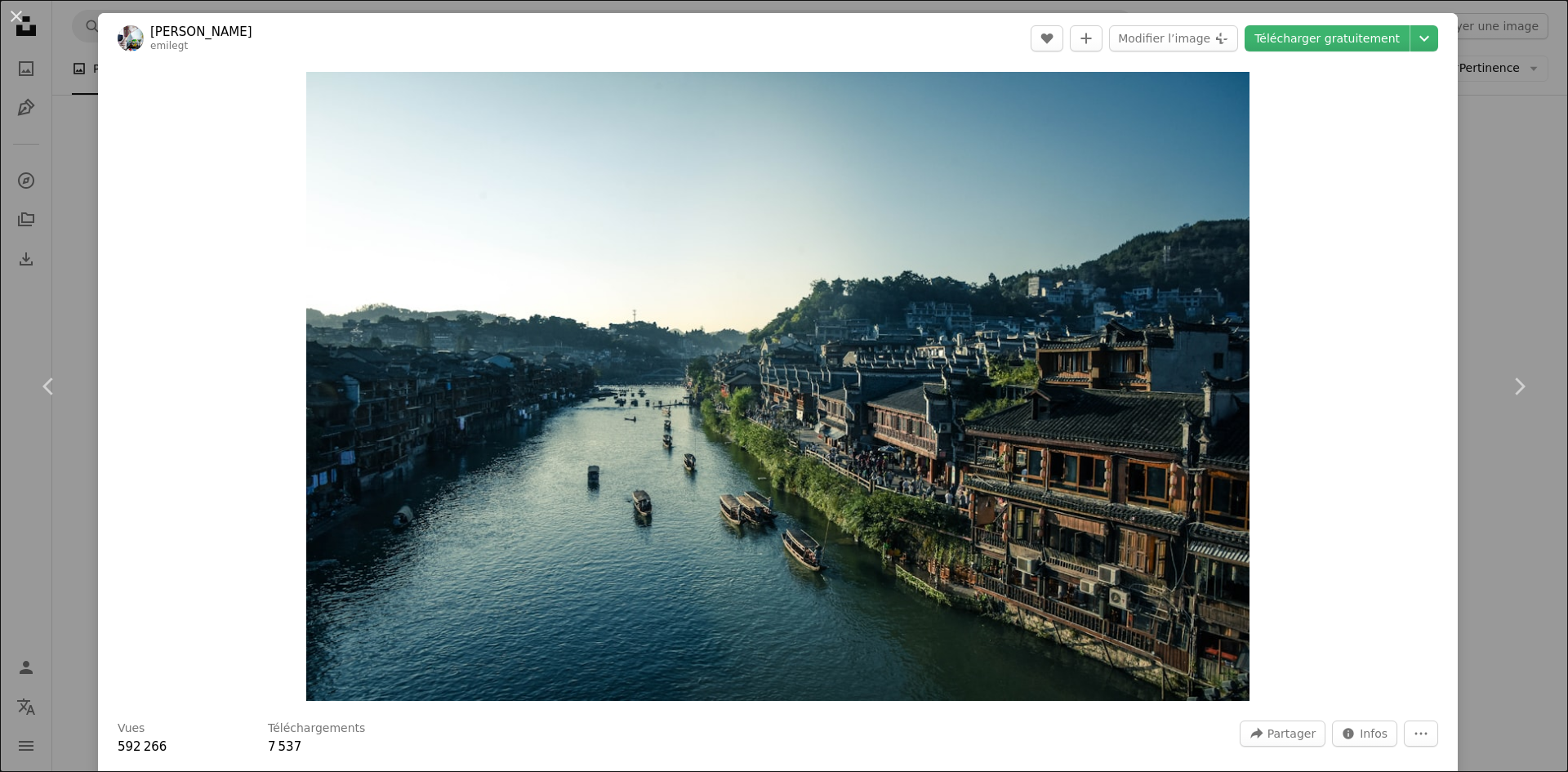
click at [1492, 264] on div "An X shape Chevron left Chevron right [PERSON_NAME] emilegt A heart A plus sign…" at bounding box center [784, 386] width 1568 height 772
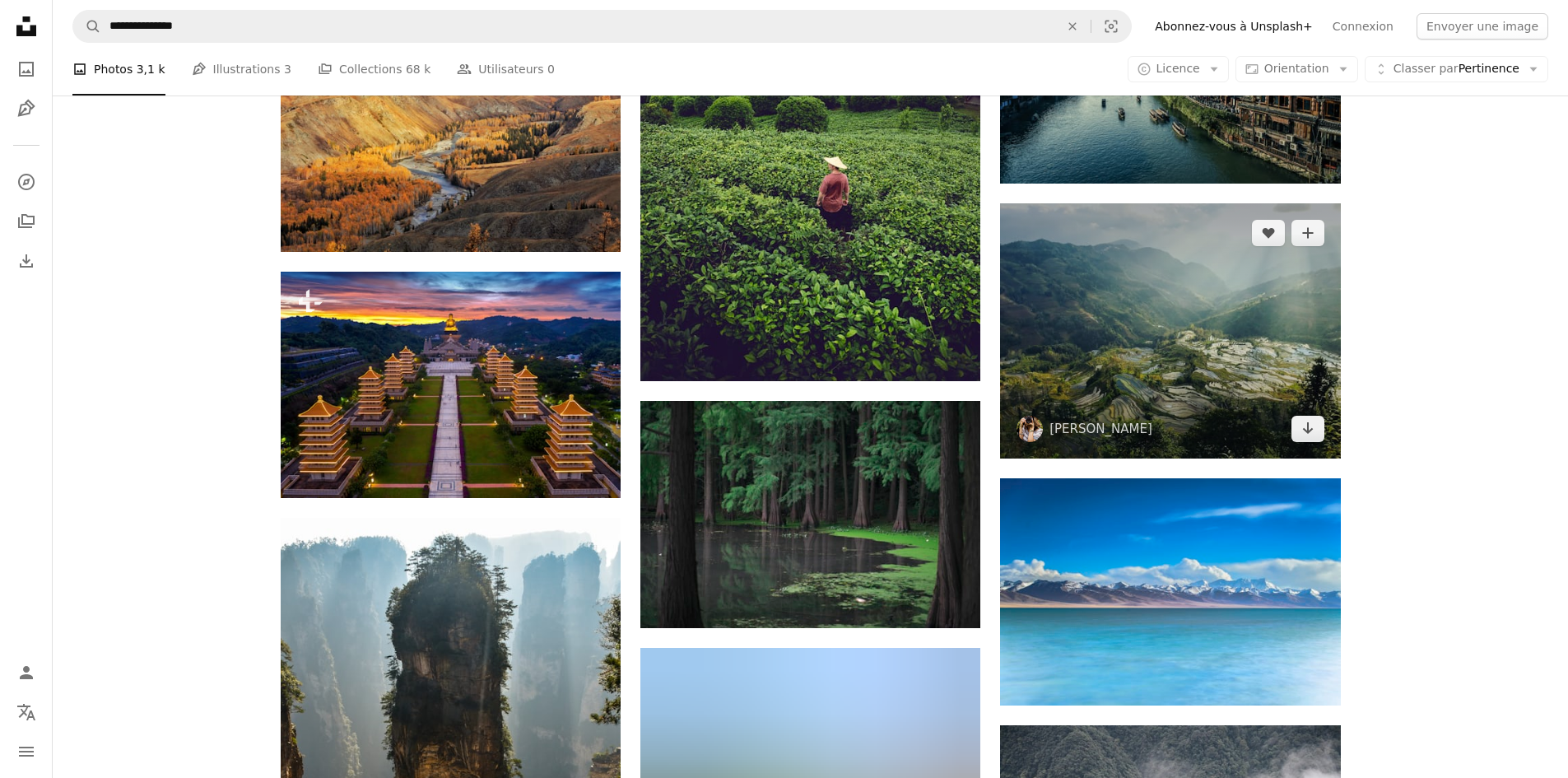
scroll to position [1153, 0]
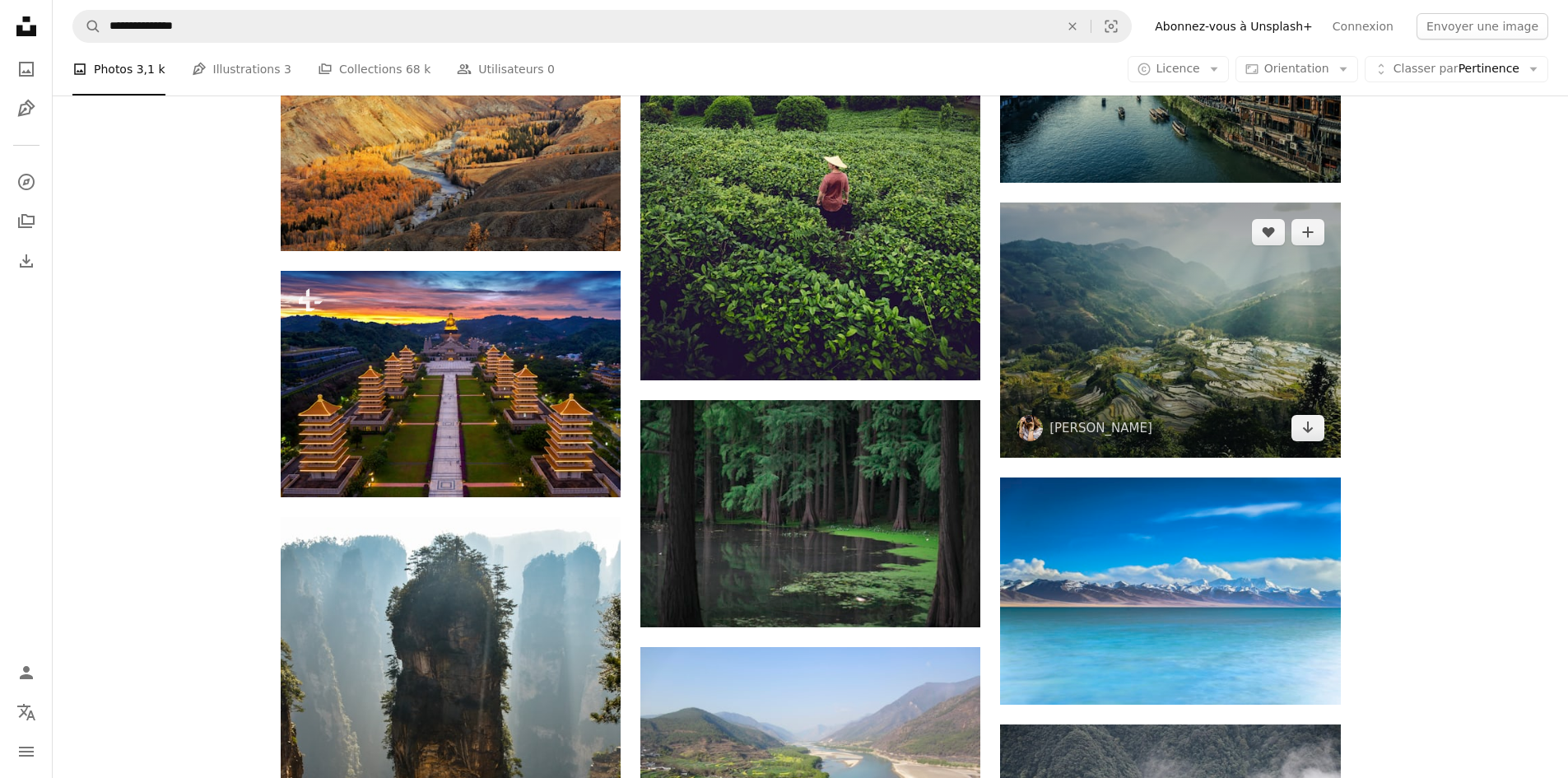
click at [1175, 311] on img at bounding box center [1170, 330] width 340 height 256
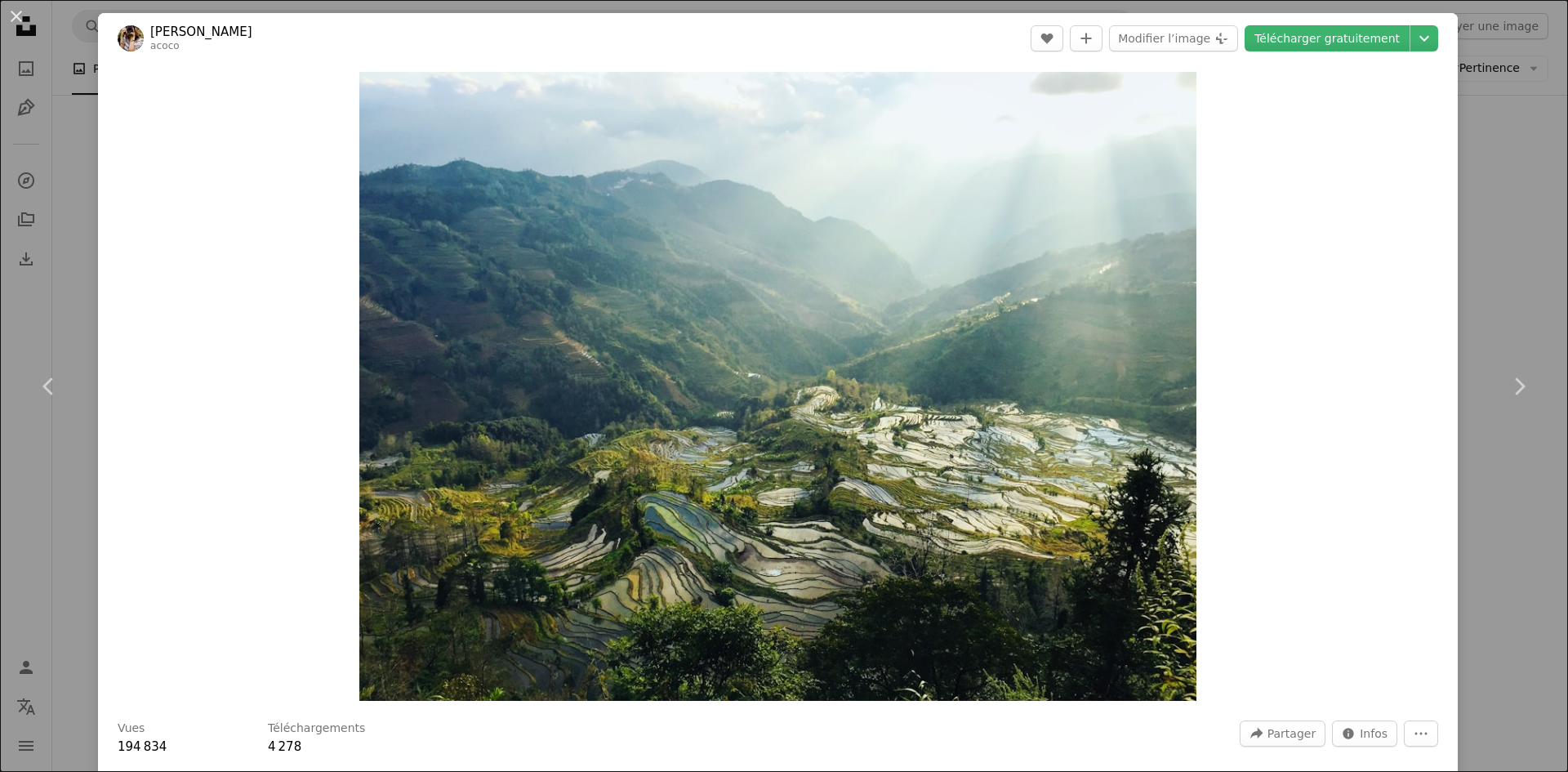
click at [1475, 245] on div "An X shape Chevron left Chevron right [PERSON_NAME] acoco A heart A plus sign M…" at bounding box center [784, 386] width 1568 height 772
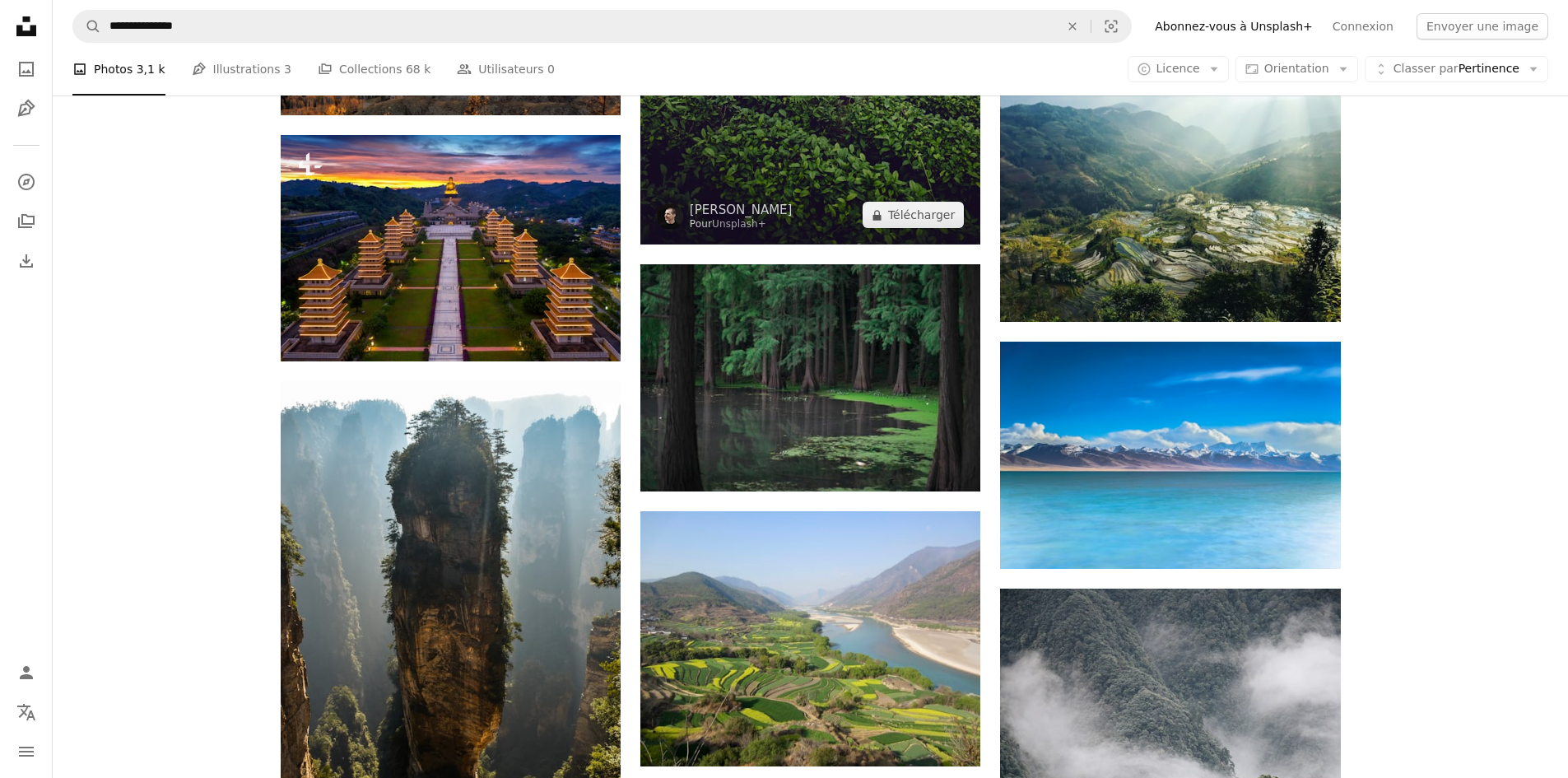
scroll to position [1317, 0]
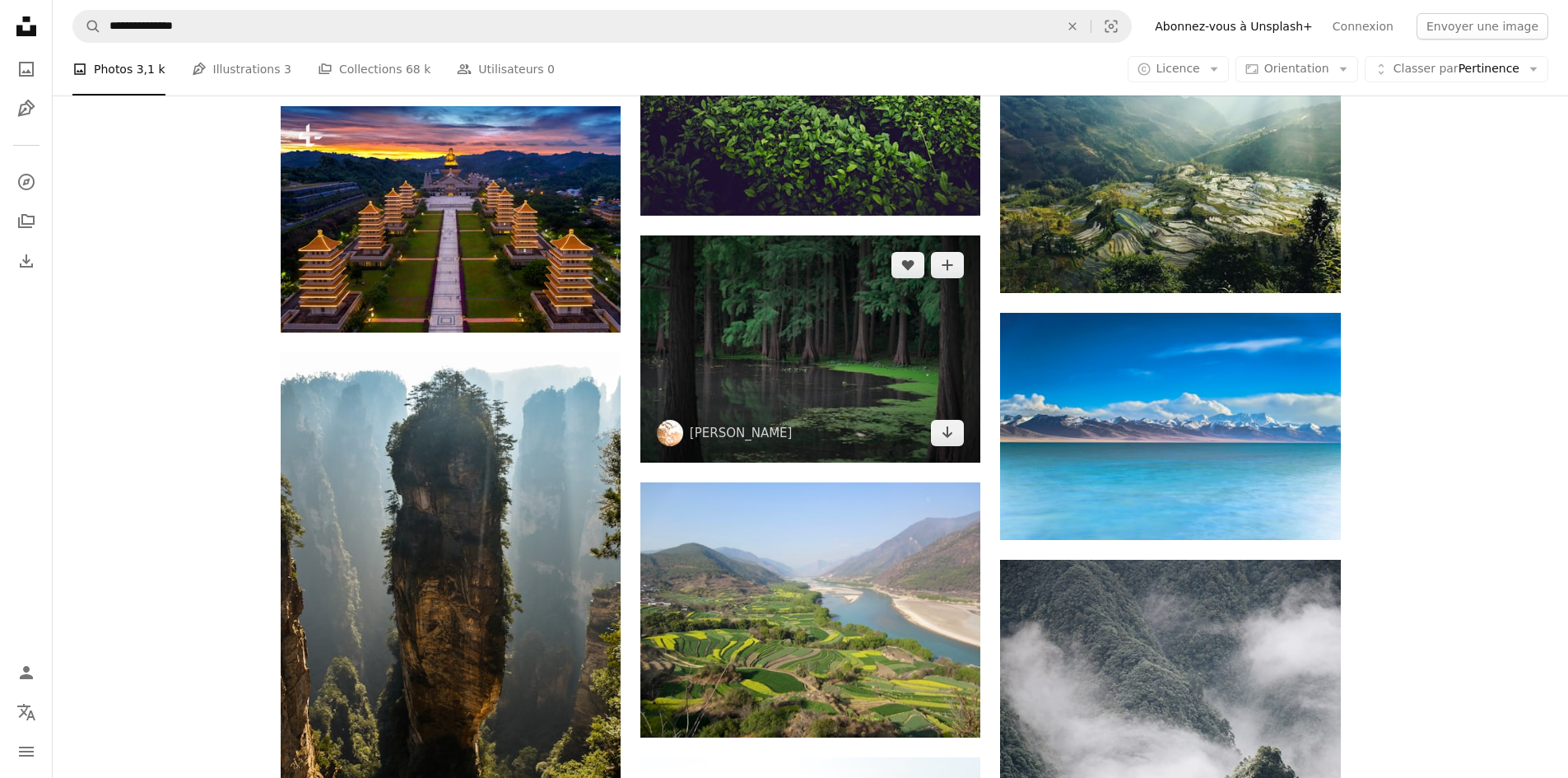
click at [852, 335] on img at bounding box center [810, 349] width 340 height 227
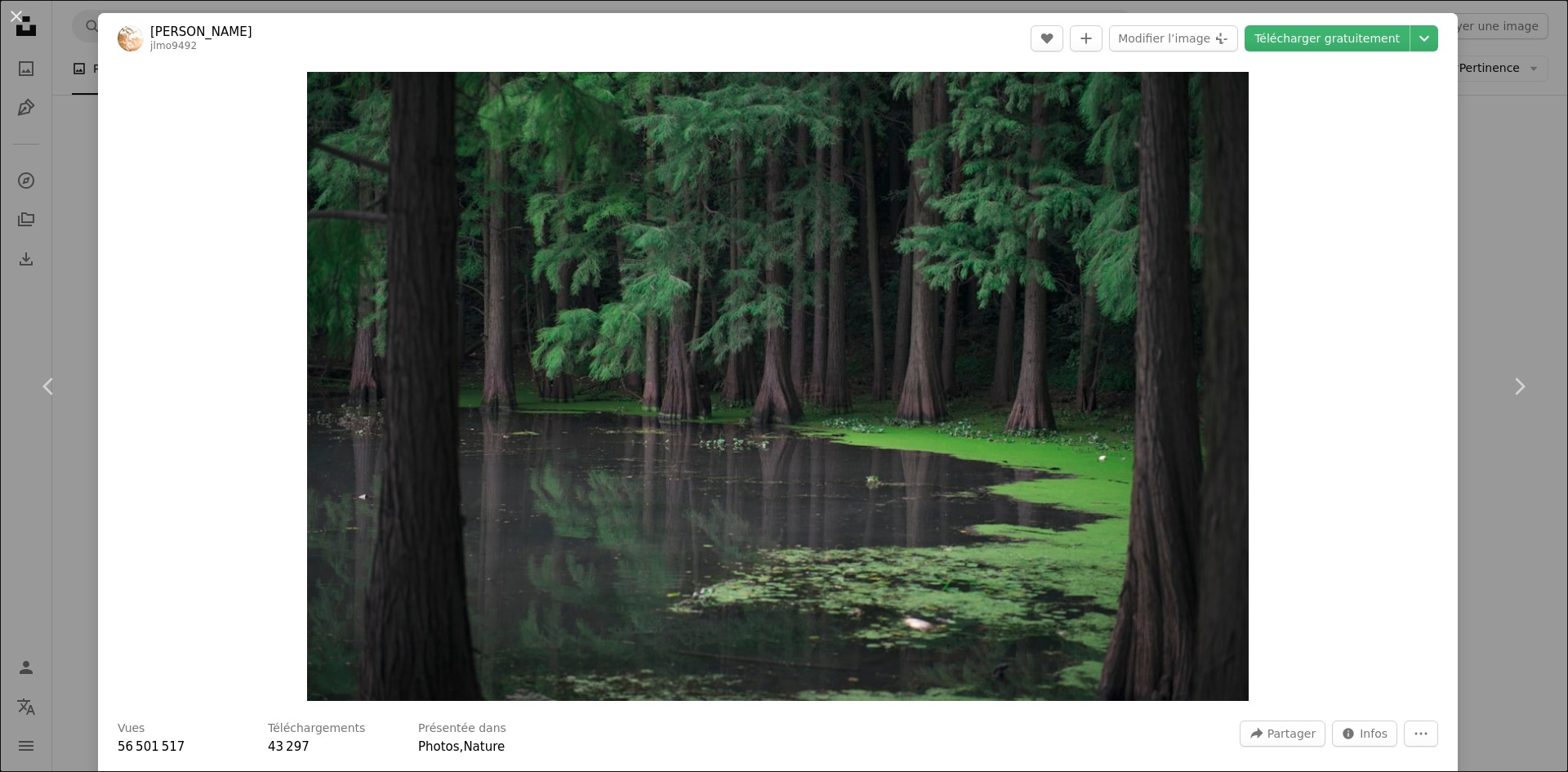
click at [1484, 255] on div "An X shape Chevron left Chevron right [PERSON_NAME] jlmo9492 A heart A plus sig…" at bounding box center [784, 386] width 1568 height 772
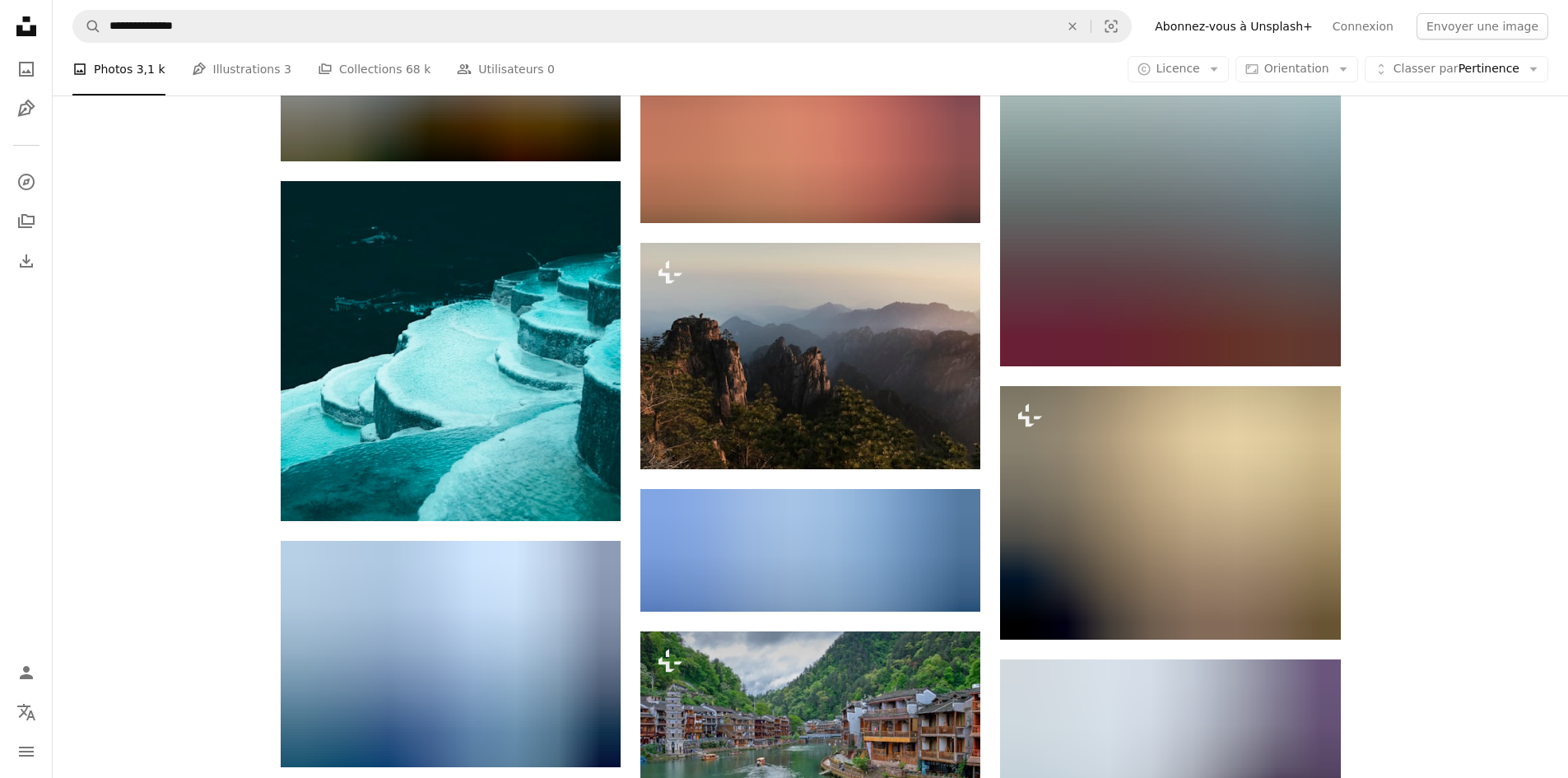
scroll to position [2224, 0]
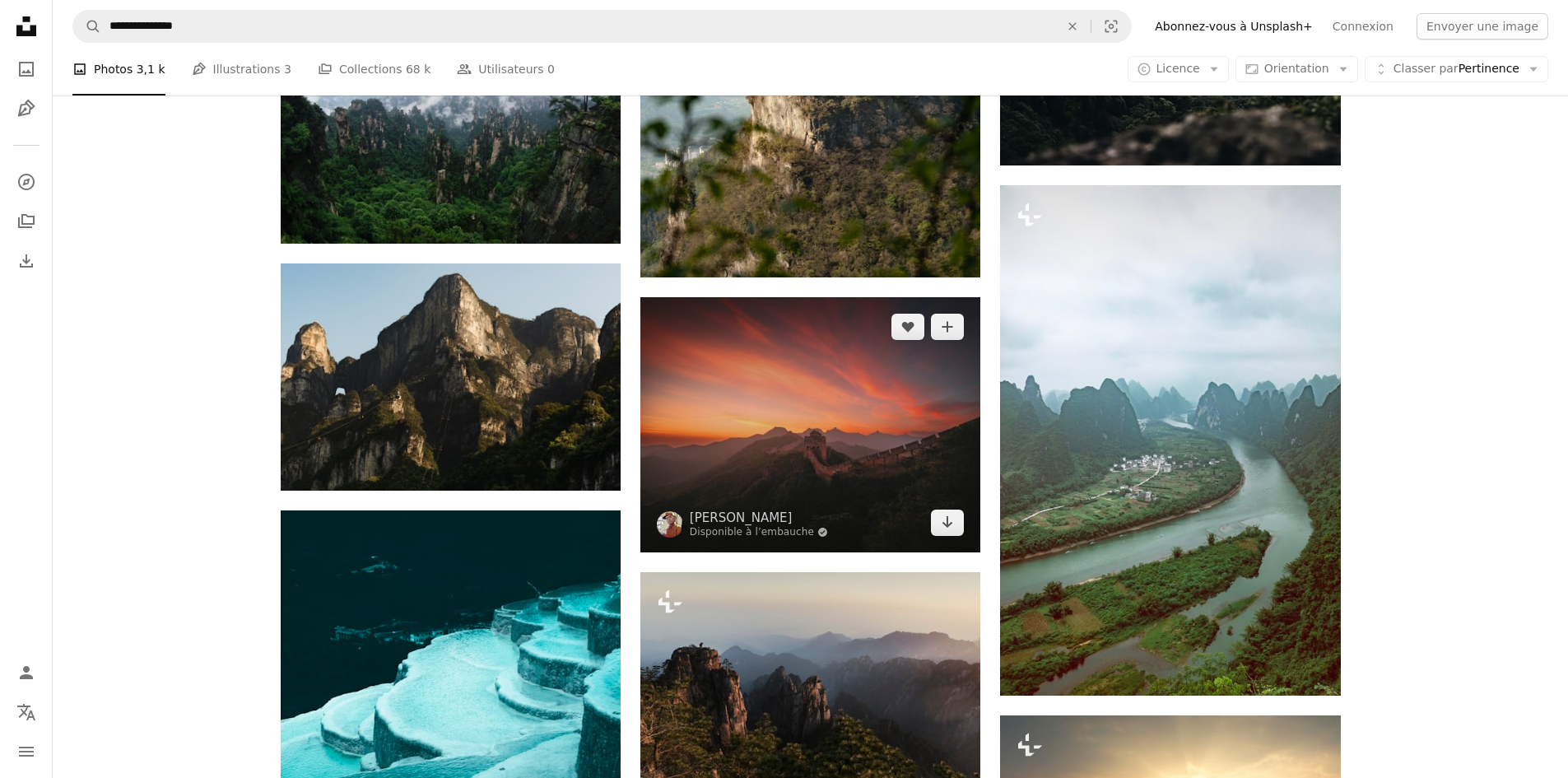
click at [907, 419] on img at bounding box center [810, 425] width 340 height 256
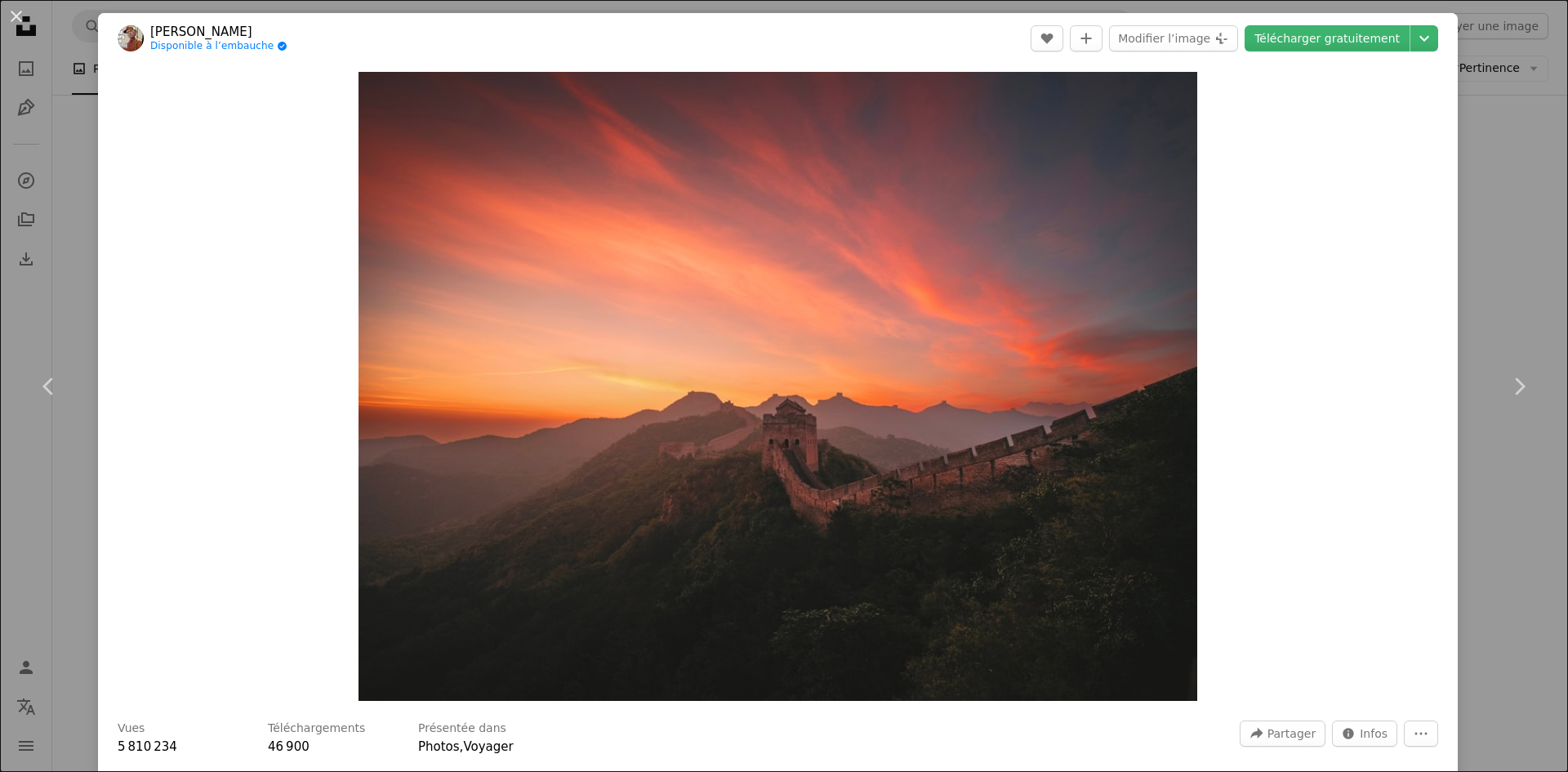
click at [1494, 277] on div "An X shape Chevron left Chevron right chen zy Disponible à l’embauche A checkma…" at bounding box center [784, 386] width 1568 height 772
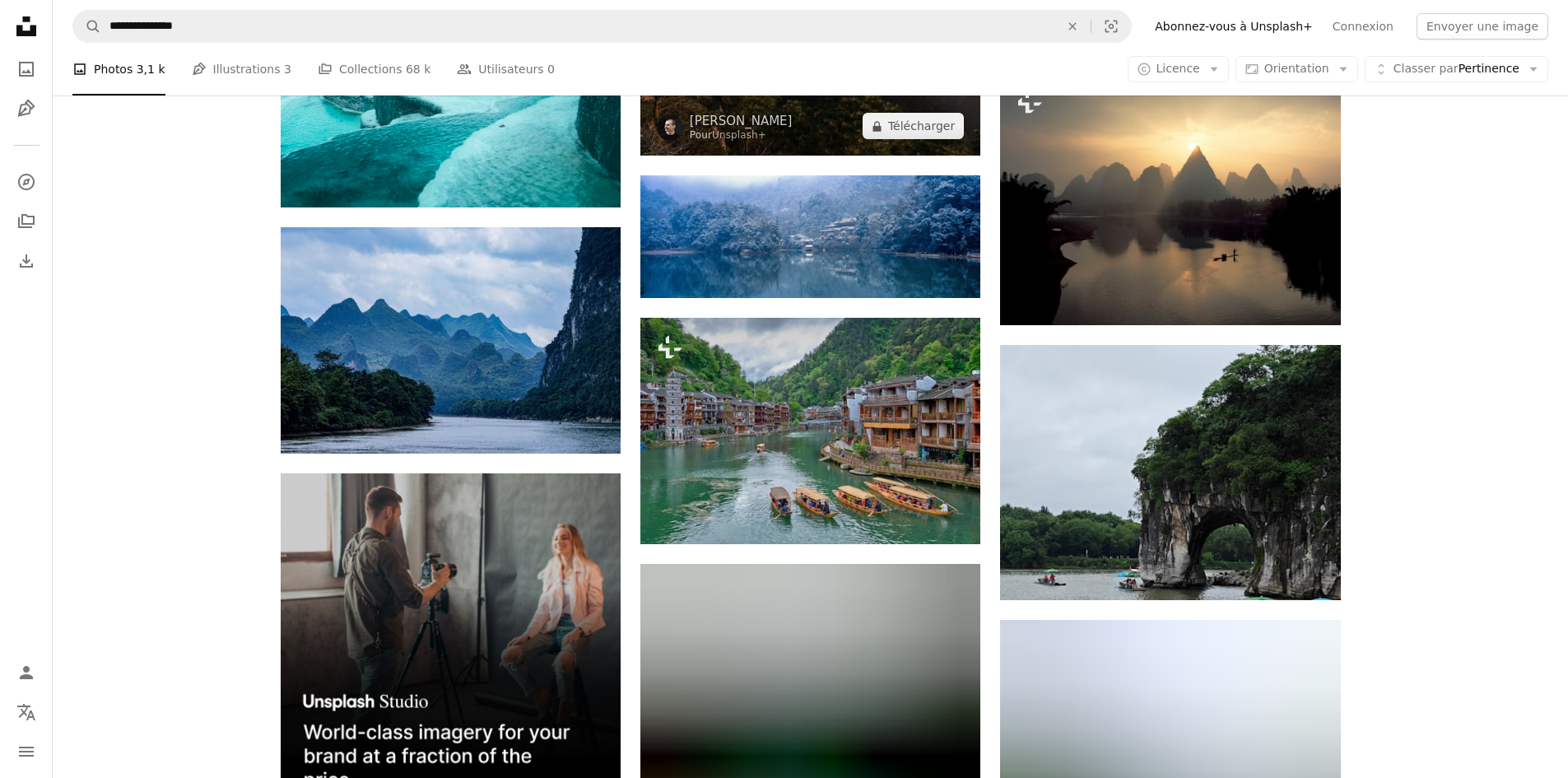
scroll to position [2882, 0]
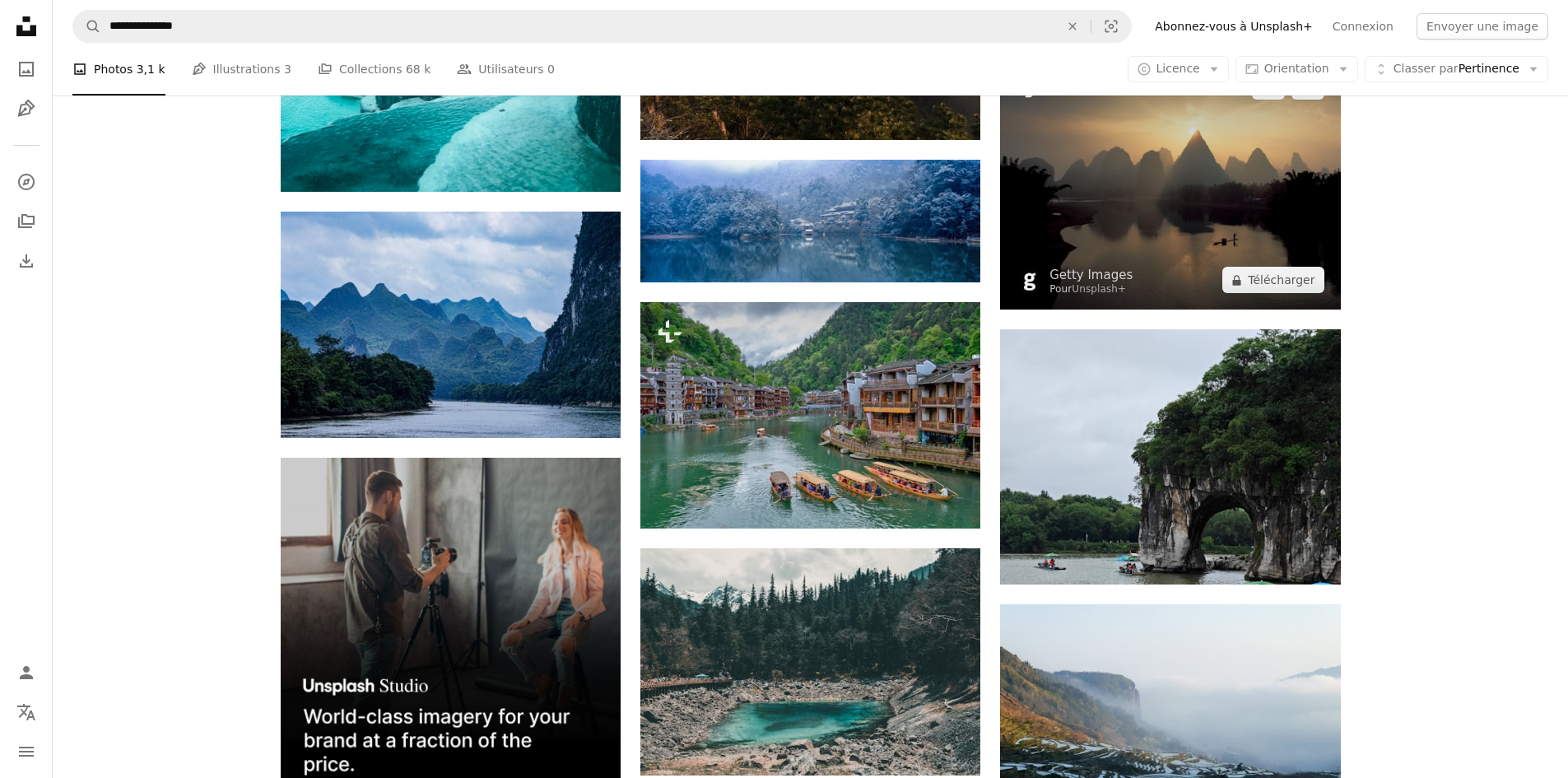
click at [1115, 233] on img at bounding box center [1170, 183] width 340 height 254
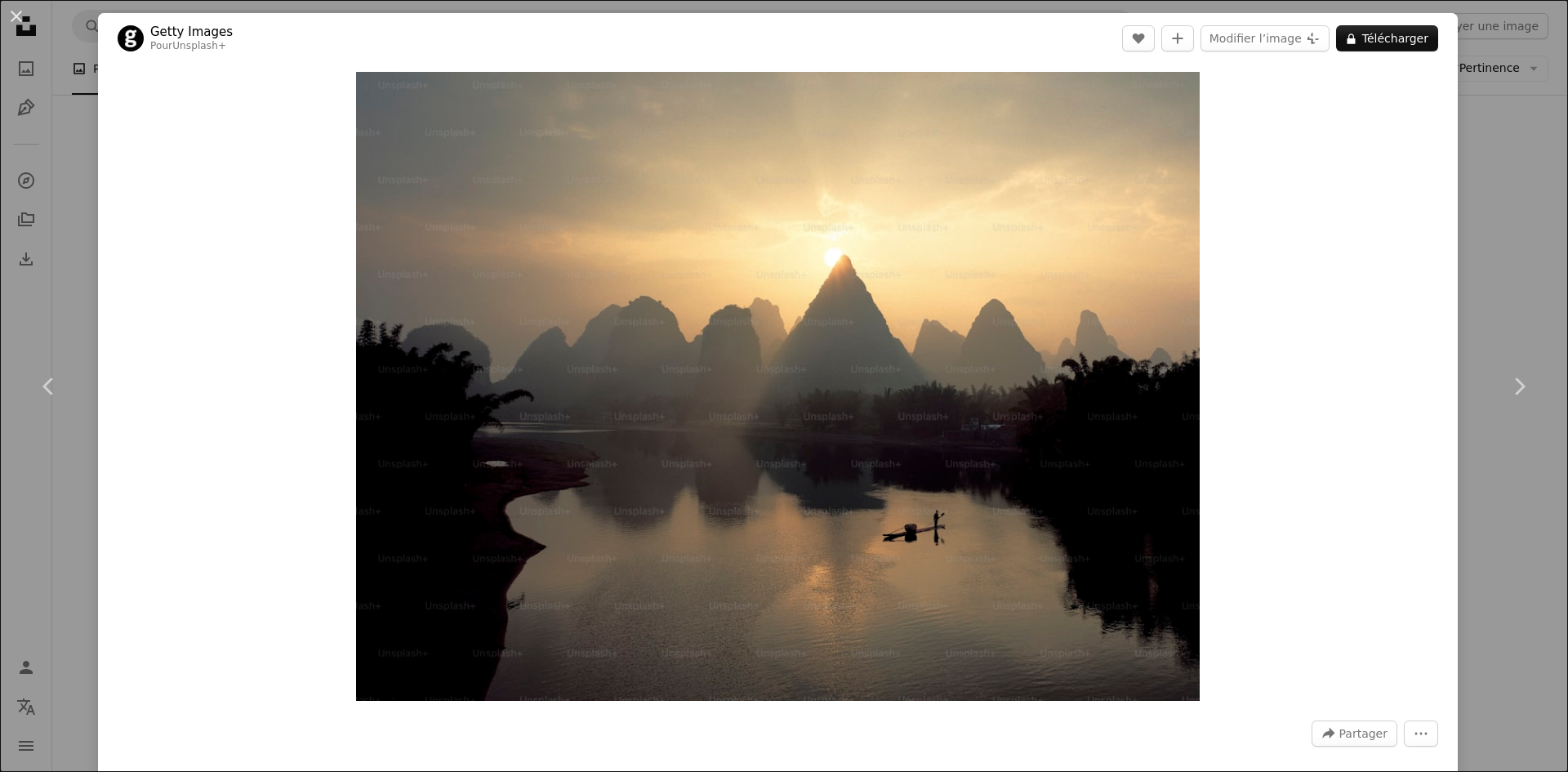
click at [1489, 258] on div "An X shape Chevron left Chevron right Getty Images Pour Unsplash+ A heart A plu…" at bounding box center [784, 386] width 1568 height 772
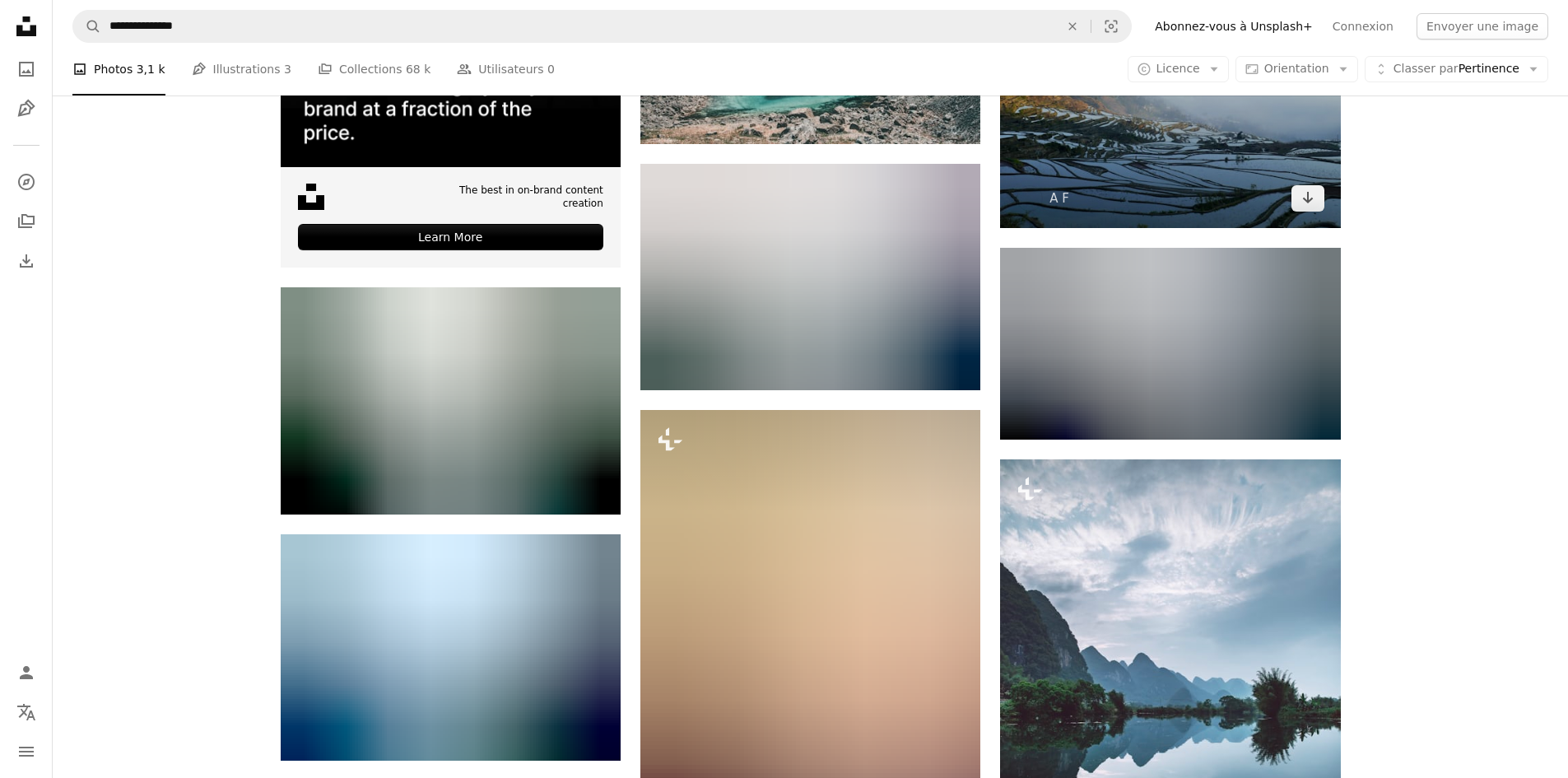
scroll to position [3541, 0]
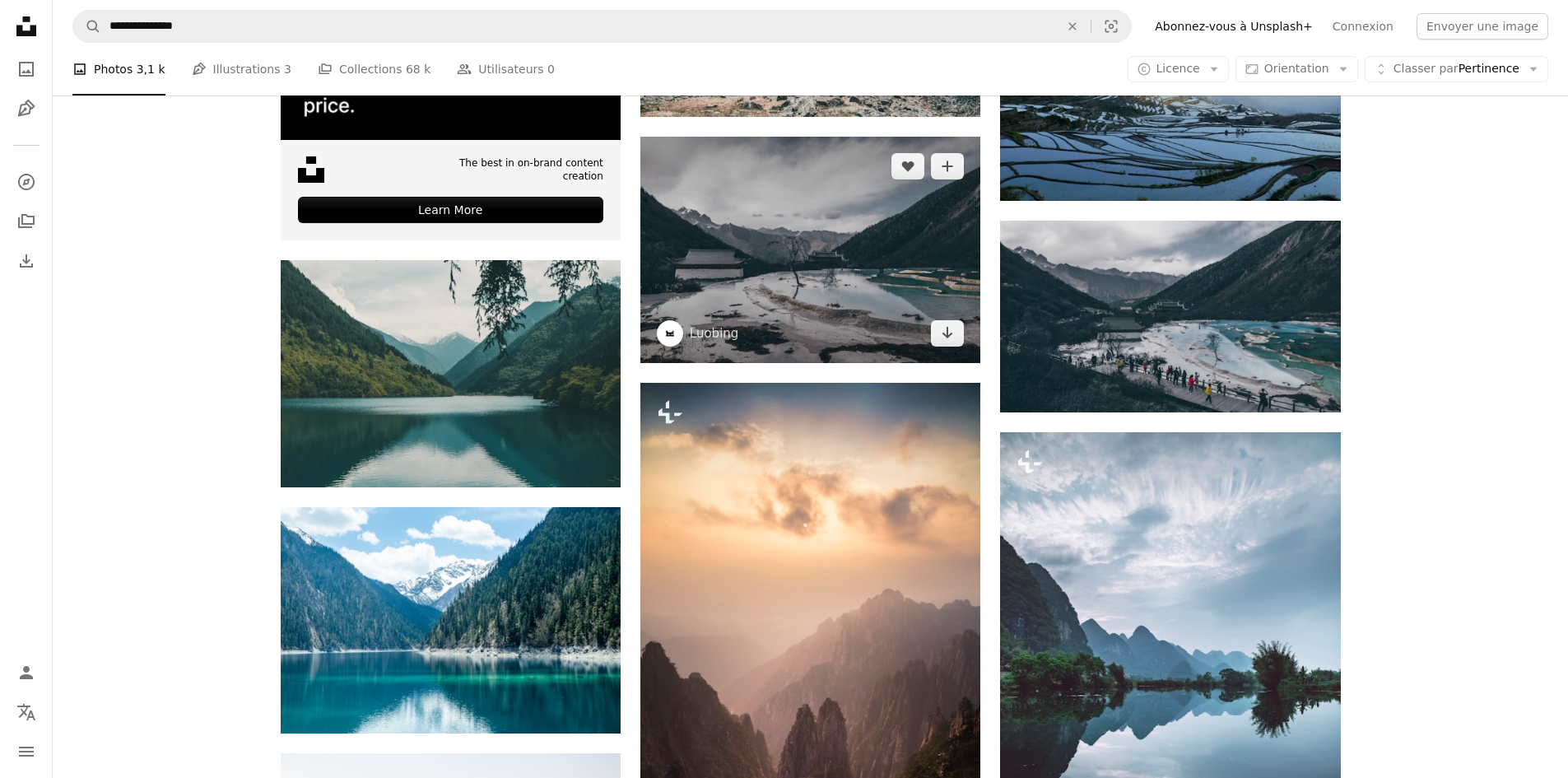
click at [835, 294] on img at bounding box center [810, 250] width 340 height 227
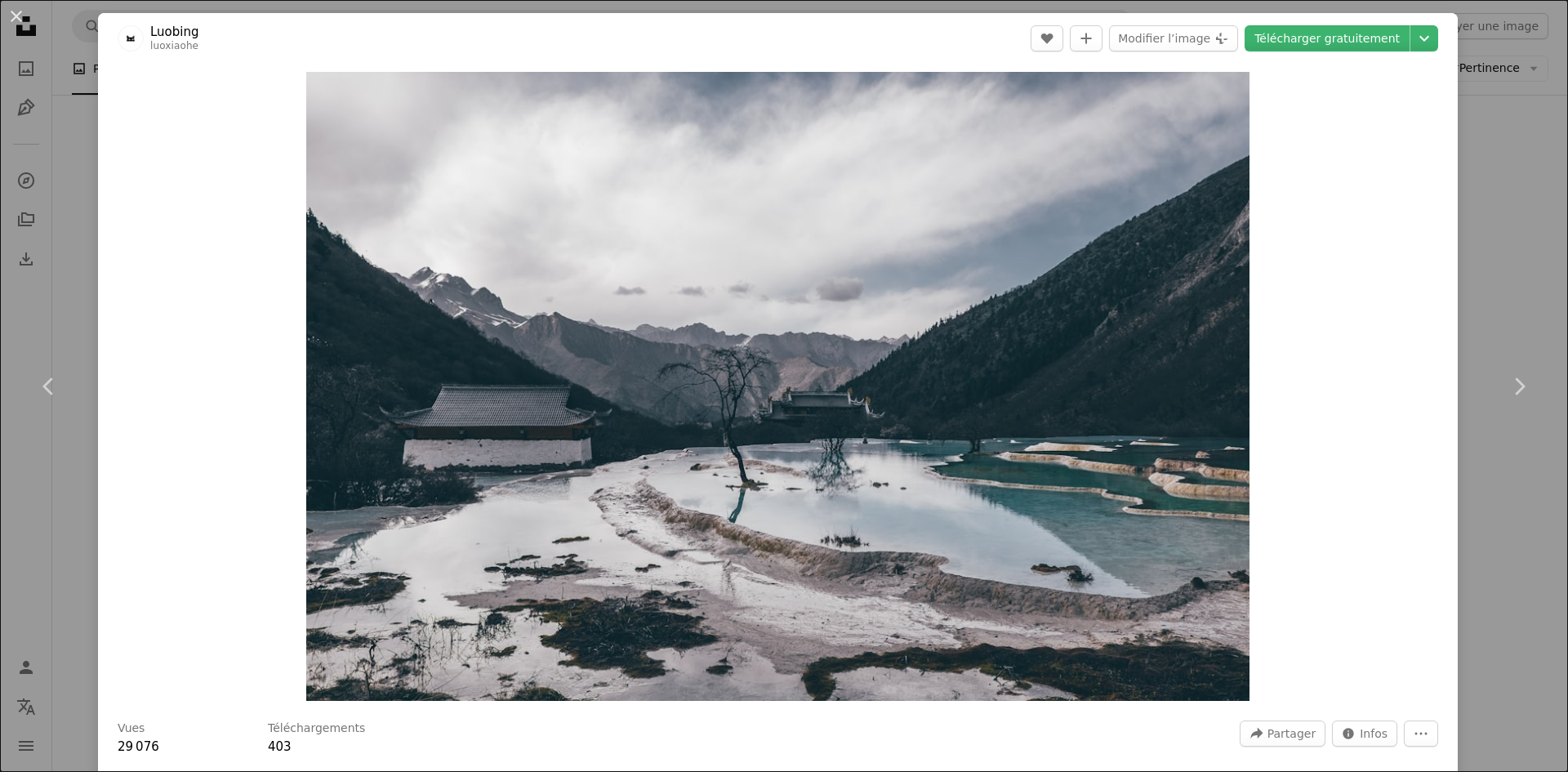
click at [1492, 281] on div "An X shape Chevron left Chevron right Luobing luoxiaohe A heart A plus sign Mod…" at bounding box center [784, 386] width 1568 height 772
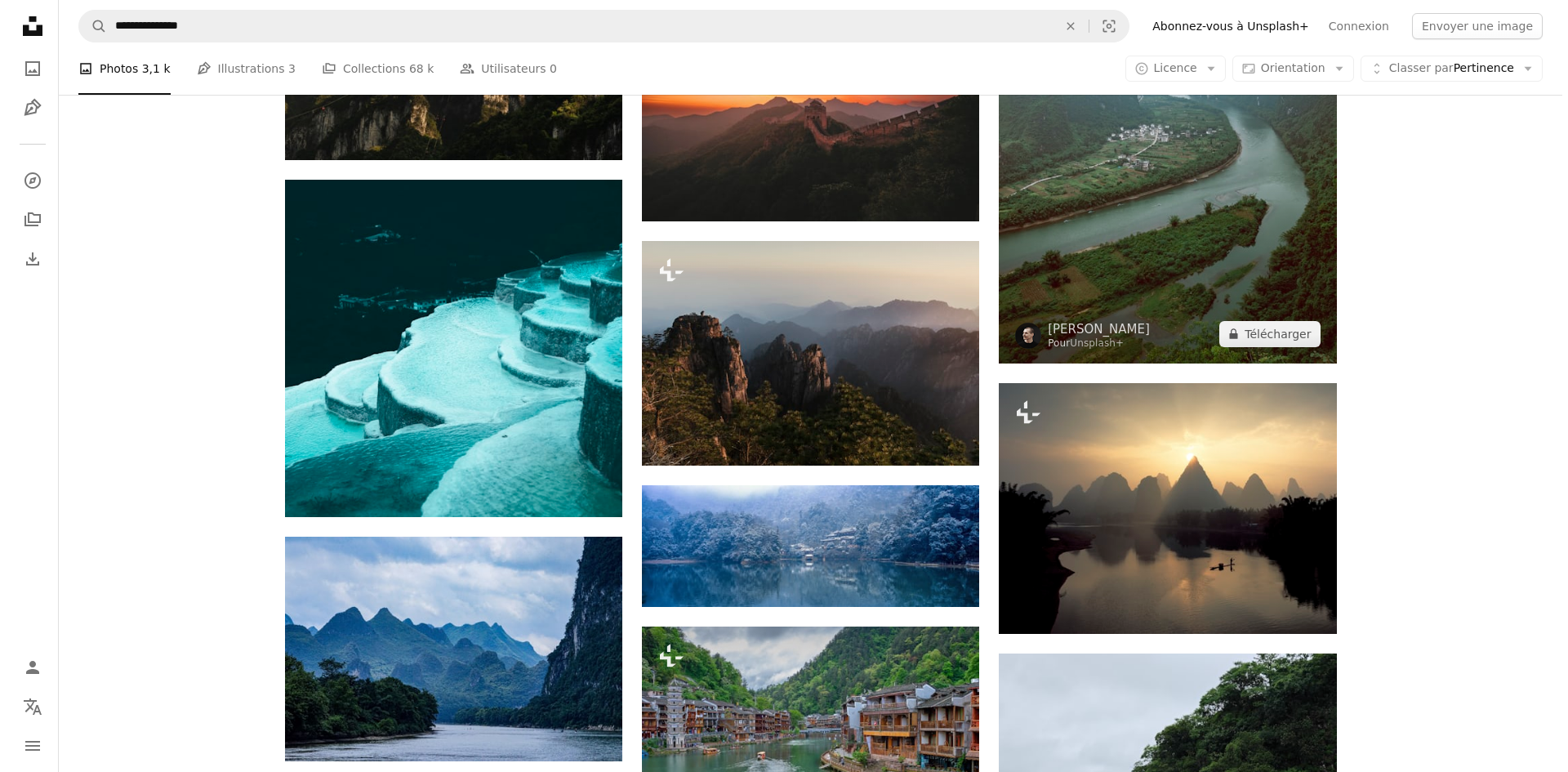
scroll to position [2206, 0]
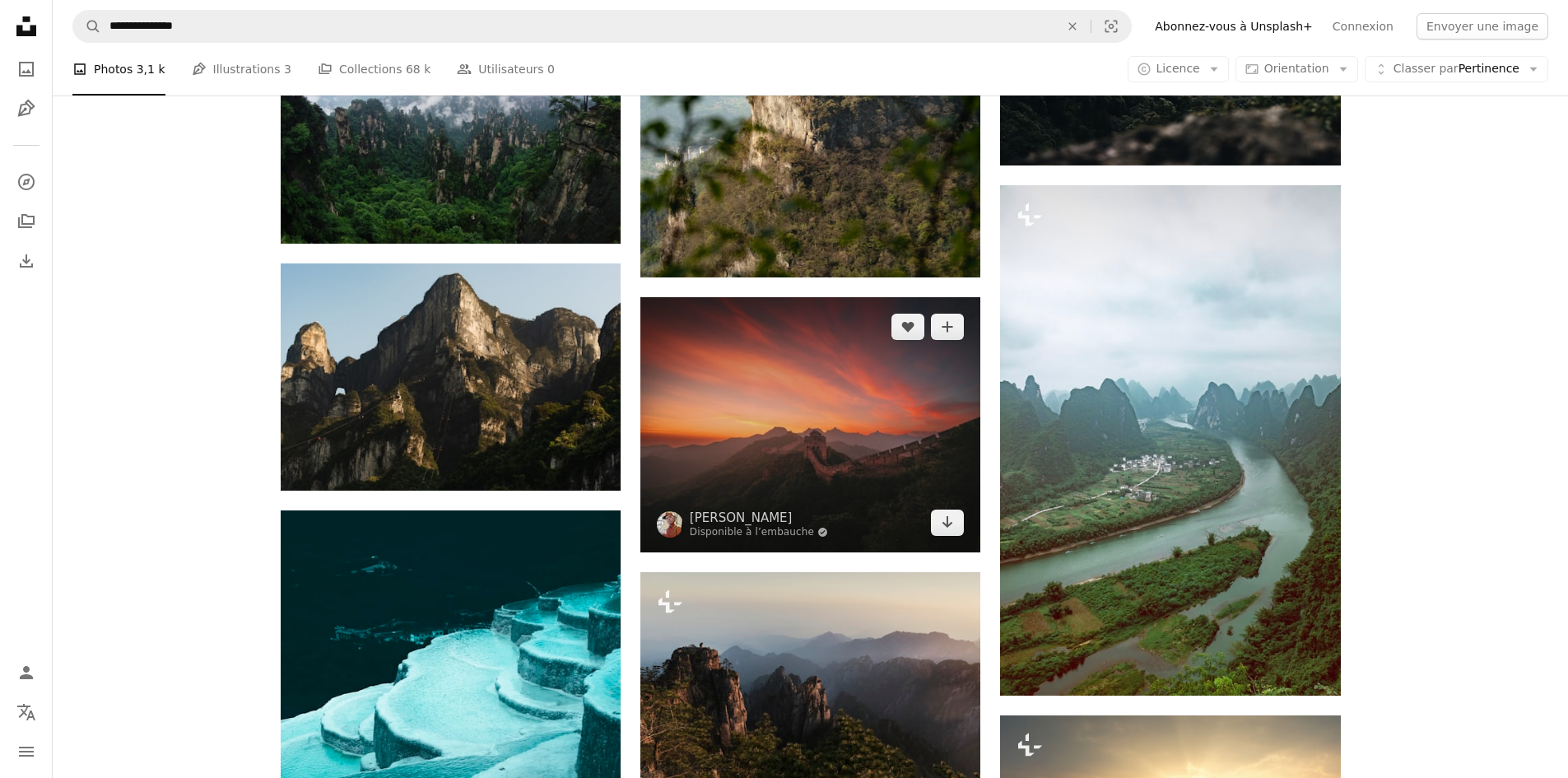
click at [853, 366] on img at bounding box center [810, 425] width 340 height 256
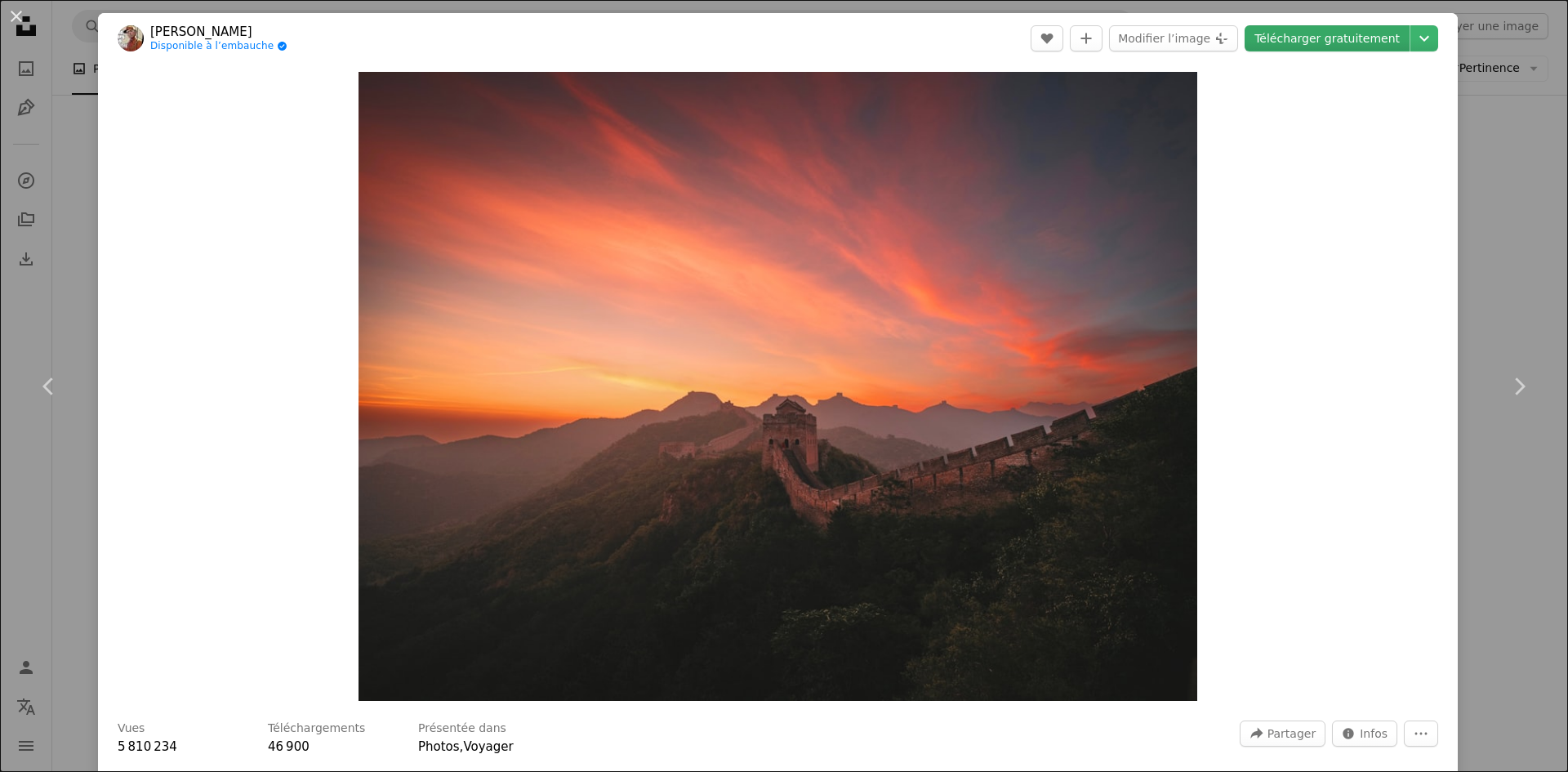
click at [1327, 35] on link "Télécharger gratuitement" at bounding box center [1327, 39] width 165 height 26
